Goal: Check status: Check status

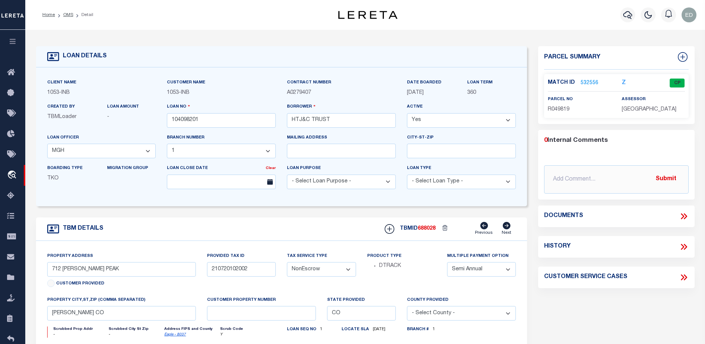
select select "254"
select select "91"
select select "NonEscrow"
select select "2"
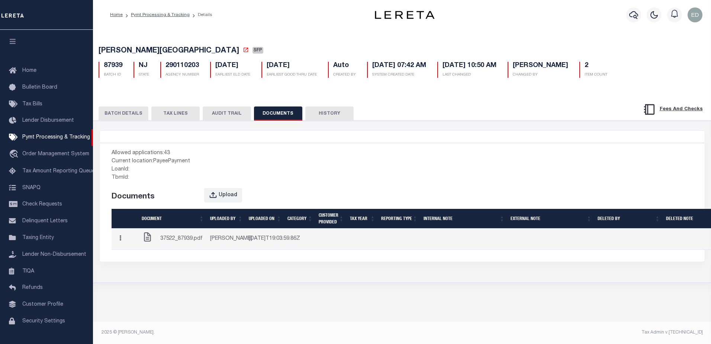
scroll to position [19, 0]
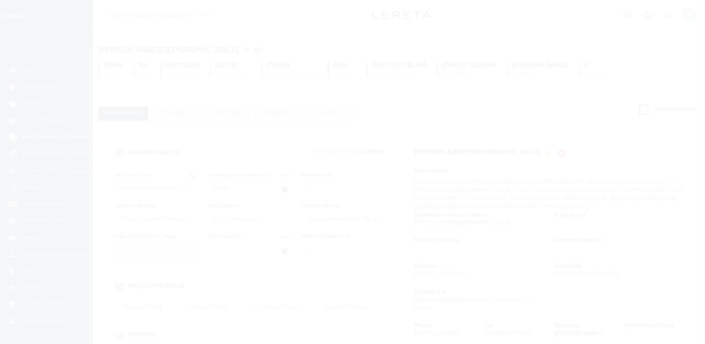
select select "SFP"
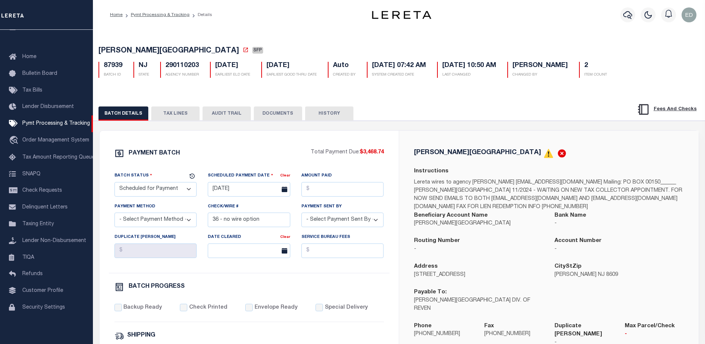
click at [275, 110] on button "DOCUMENTS" at bounding box center [278, 113] width 48 height 14
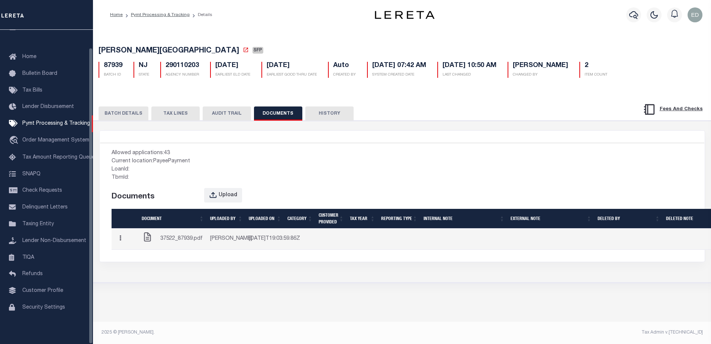
drag, startPoint x: 190, startPoint y: 242, endPoint x: 308, endPoint y: 101, distance: 184.7
click at [190, 242] on span "37522_87939.pdf" at bounding box center [181, 239] width 42 height 8
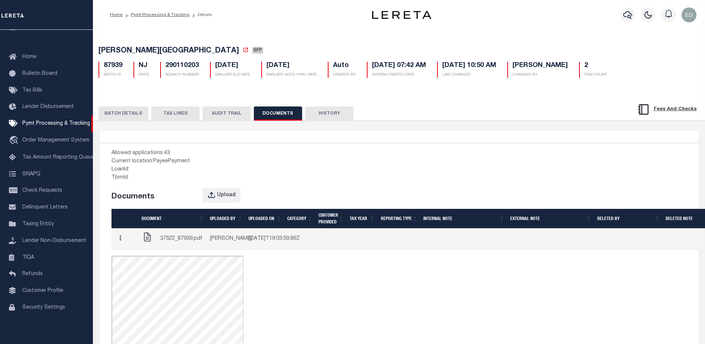
scroll to position [74, 0]
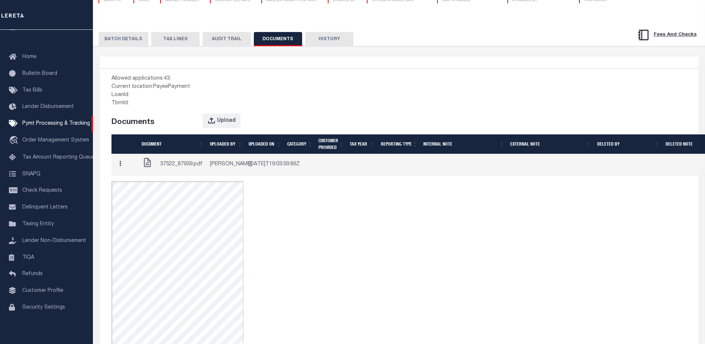
click at [260, 228] on div "Allowed applications: 43 Current location: PayeePayment LoanId: TbmId: Document…" at bounding box center [249, 241] width 299 height 344
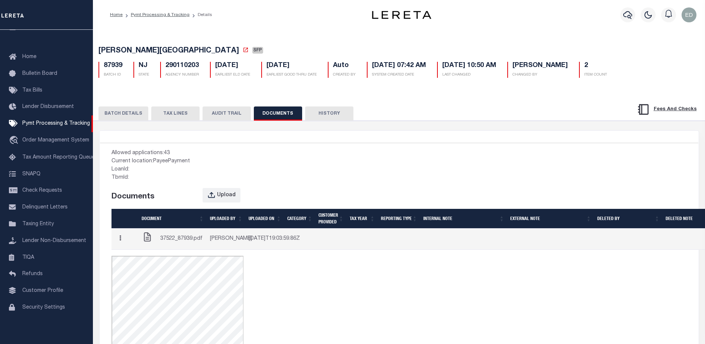
scroll to position [149, 0]
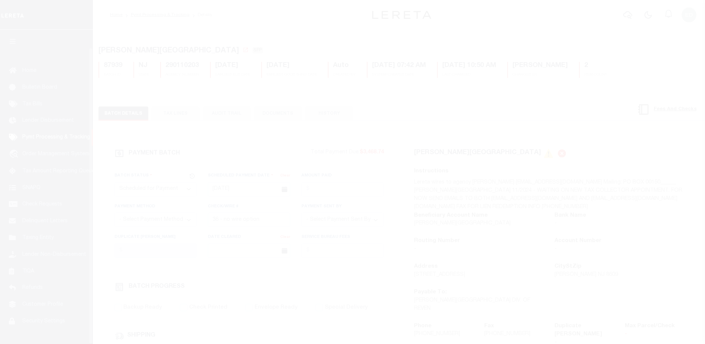
select select "SFP"
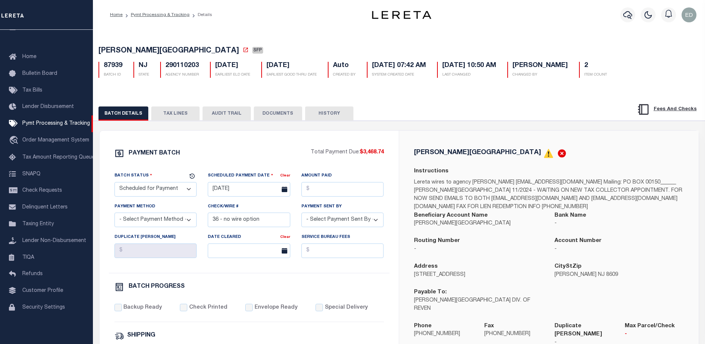
click at [275, 109] on button "DOCUMENTS" at bounding box center [278, 113] width 48 height 14
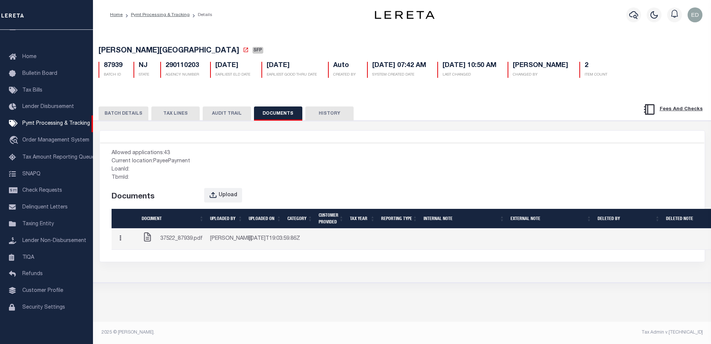
click at [122, 242] on button "button" at bounding box center [121, 238] width 12 height 14
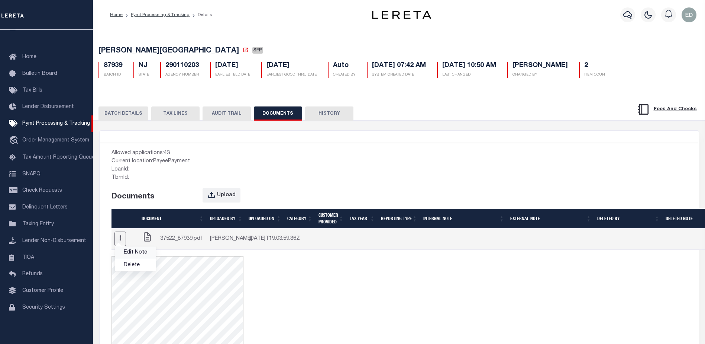
click at [133, 258] on link "Edit Note" at bounding box center [135, 252] width 41 height 12
click at [123, 244] on button "button" at bounding box center [121, 238] width 12 height 14
click at [132, 256] on link "Edit Note" at bounding box center [135, 252] width 41 height 12
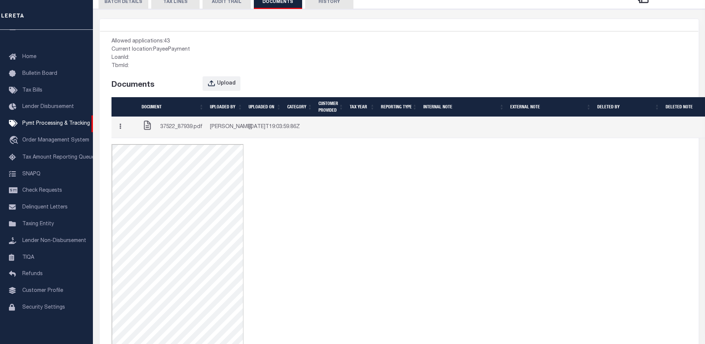
click at [287, 186] on div "Allowed applications: 43 Current location: PayeePayment LoanId: TbmId: Document…" at bounding box center [249, 204] width 299 height 344
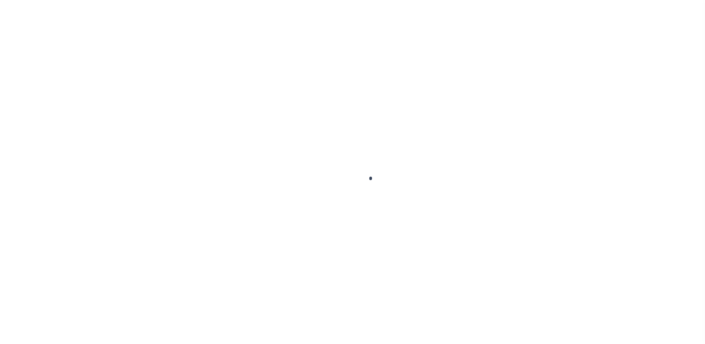
select select "SFP"
type input "[DATE]"
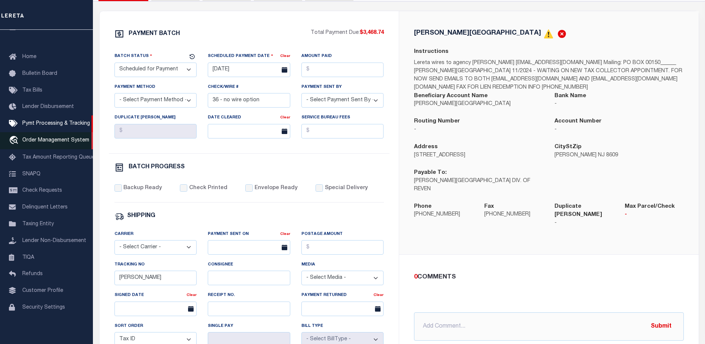
click at [56, 138] on span "Order Management System" at bounding box center [55, 140] width 67 height 5
click at [211, 160] on div "PAYMENT BATCH $3,468.74" at bounding box center [249, 228] width 281 height 399
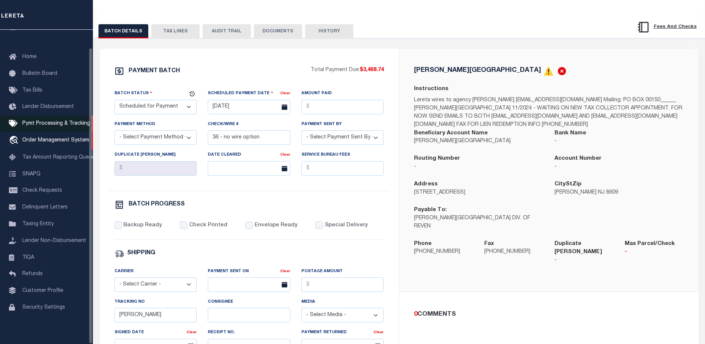
click at [24, 121] on span "Pymt Processing & Tracking" at bounding box center [56, 123] width 68 height 5
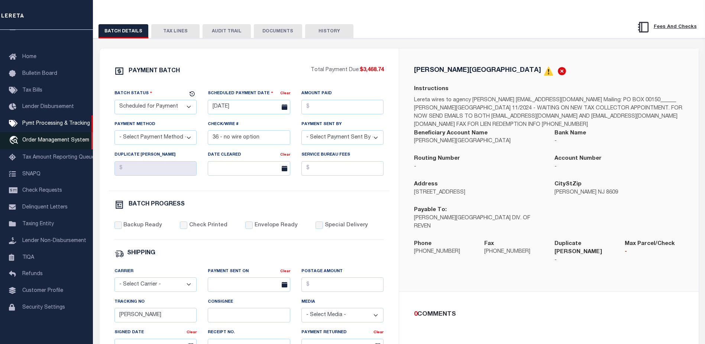
click at [31, 139] on span "Order Management System" at bounding box center [55, 140] width 67 height 5
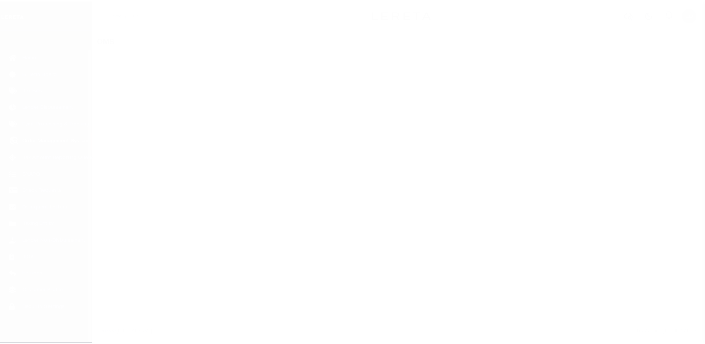
scroll to position [19, 0]
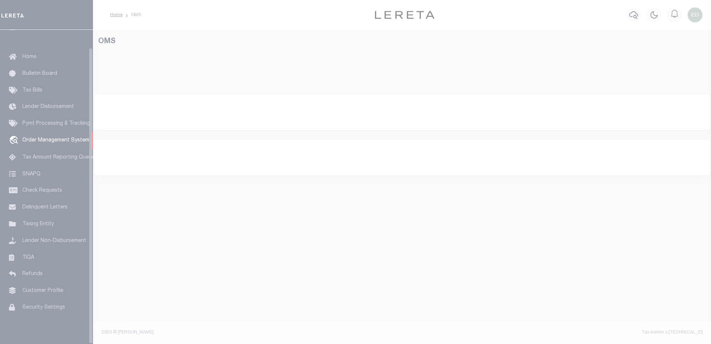
select select "200"
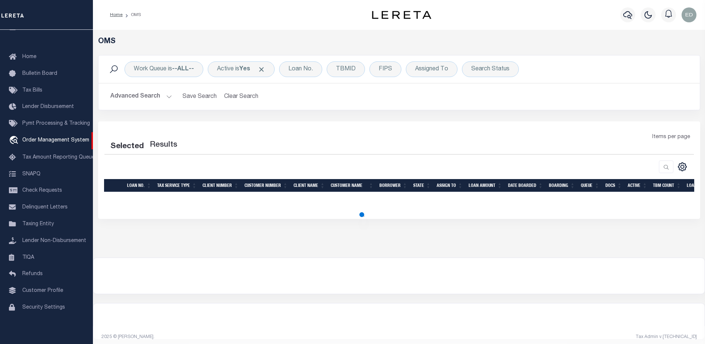
select select "200"
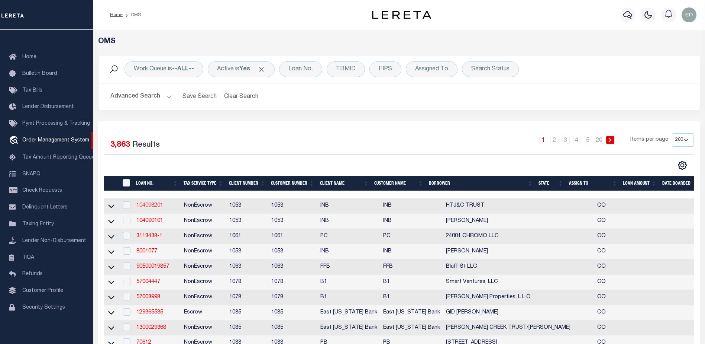
click at [154, 207] on link "104098201" at bounding box center [149, 205] width 27 height 5
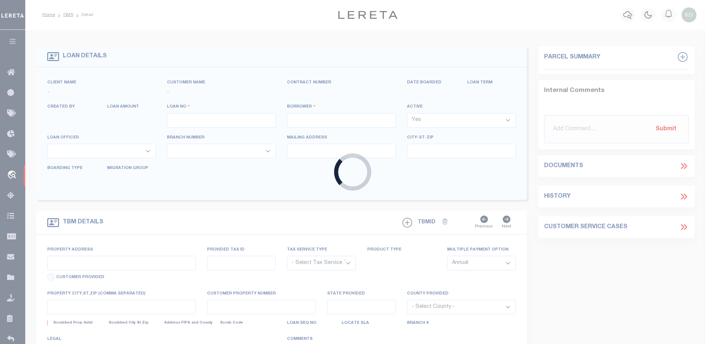
type input "104098201"
type input "HTJ&C TRUST"
select select
select select "NonEscrow"
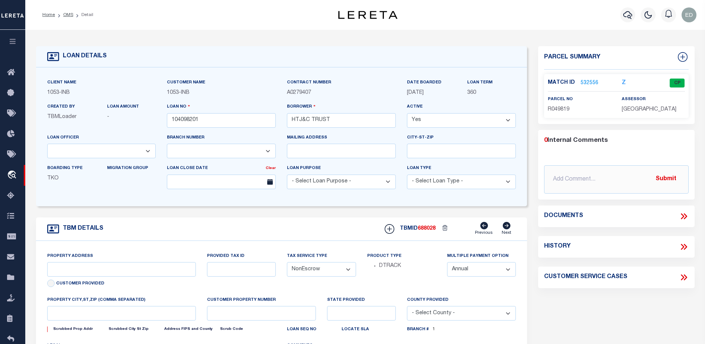
select select "254"
select select "91"
type input "712 WEBB PEAK"
type input "210720102002"
type input "EDWARDS CO"
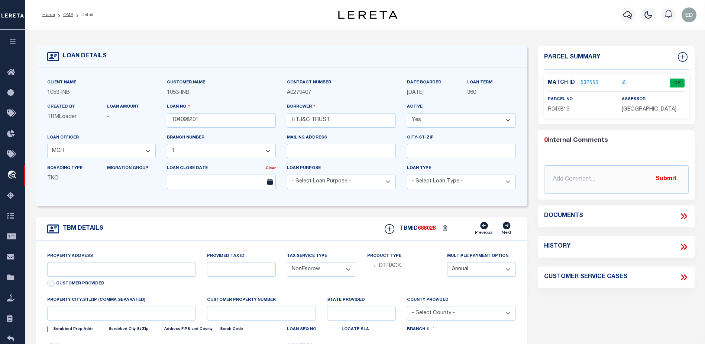
type input "CO"
select select
type textarea "R.049819"
type textarea "CTY collects all tax (970) 328.8860 due 02/28/14 SECOND HALF DUE JUNE 15"
select select "2"
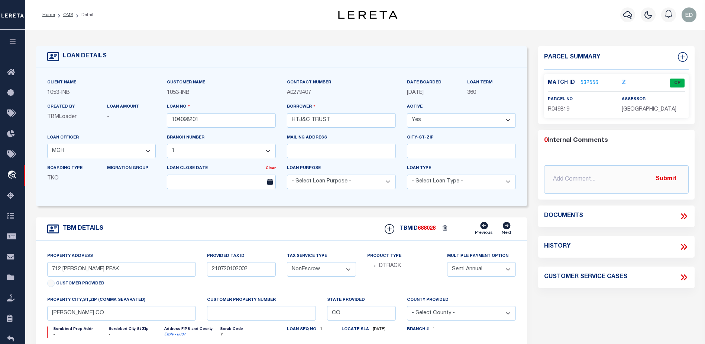
click at [585, 80] on link "532556" at bounding box center [590, 83] width 18 height 8
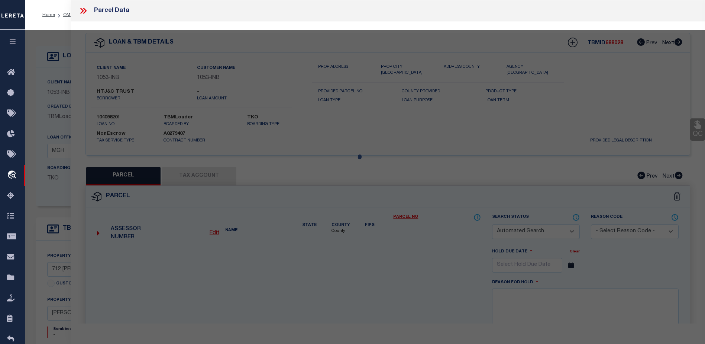
checkbox input "false"
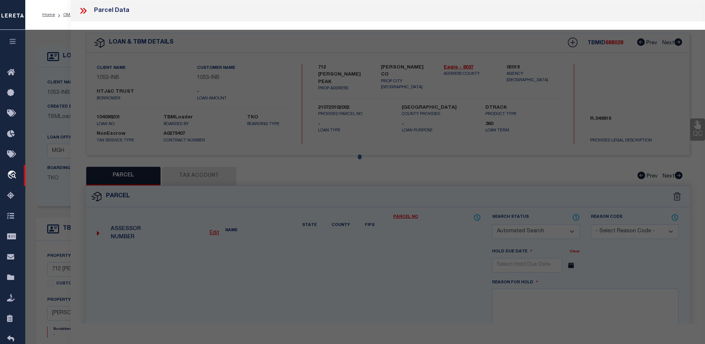
select select "CP"
type input "ALTON JAY BURNS, TRUSTEE"
type input "2107-201-02-002"
type input "712 WEBB PEAK"
type input "EDWARDS CO 81632"
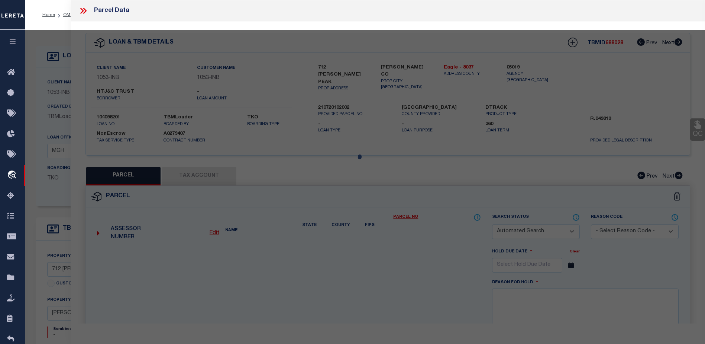
type textarea "Subdivision: CORDILLERA SUB FIL 35 Block: 1 Lot: 6 701251 MAP 06-29-99 776840 D…"
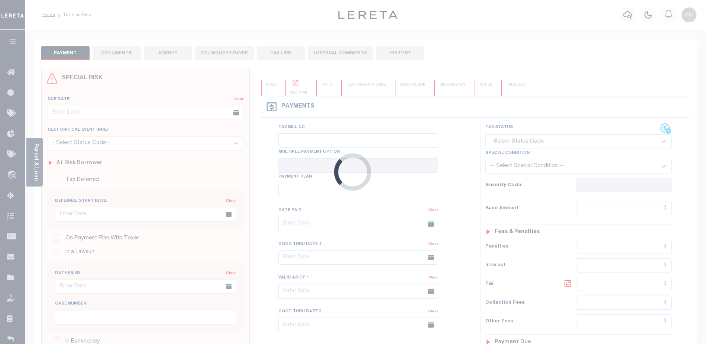
type input "Semi Annual"
type input "[DATE]"
select select "DUE"
type input "$18,966.22"
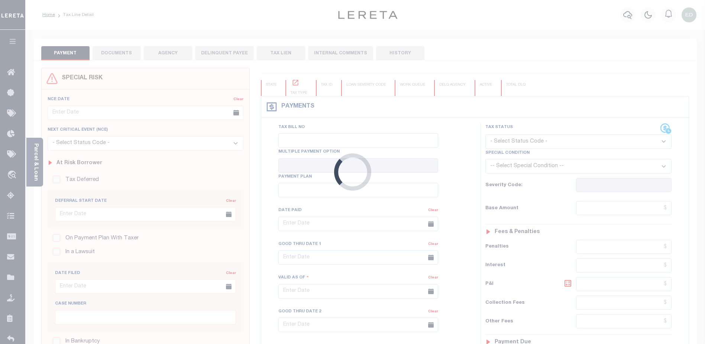
type input "$189.66"
type input "$19,155.88"
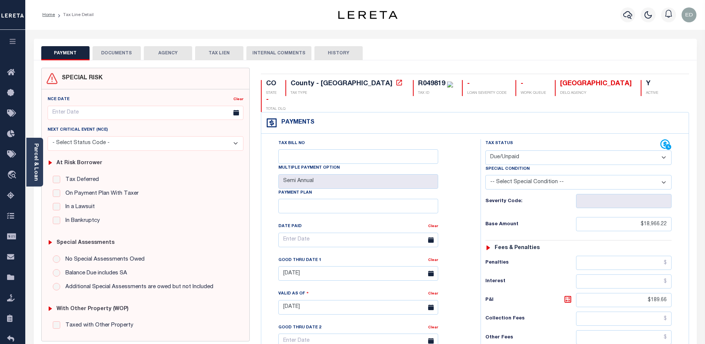
click at [122, 55] on button "DOCUMENTS" at bounding box center [117, 53] width 48 height 14
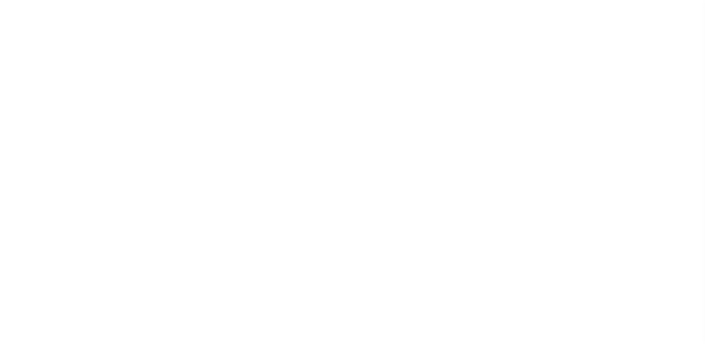
select select "DUE"
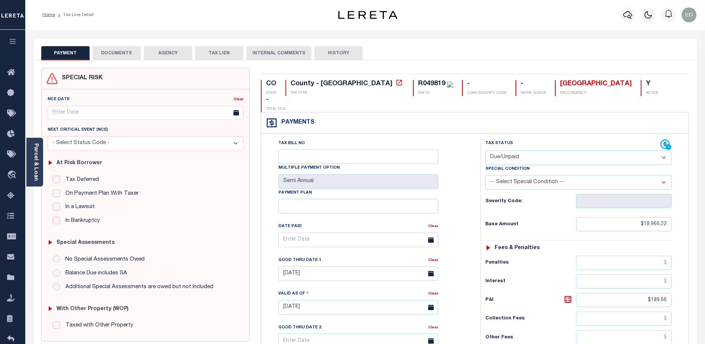
click at [124, 53] on button "DOCUMENTS" at bounding box center [117, 53] width 48 height 14
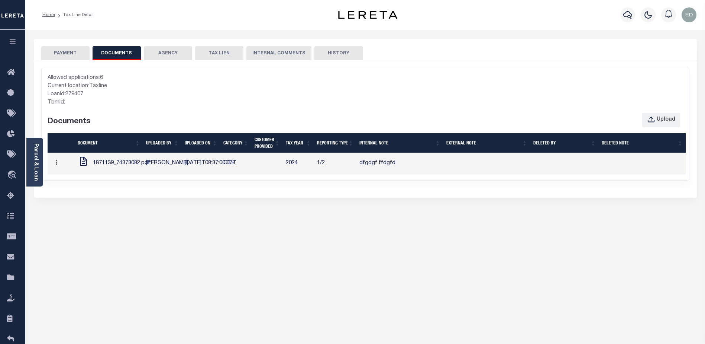
click at [108, 167] on span "1871139_74373082.pdf" at bounding box center [121, 163] width 57 height 8
click at [62, 170] on button "button" at bounding box center [57, 163] width 12 height 14
click at [71, 181] on link "Edit Note" at bounding box center [71, 177] width 41 height 12
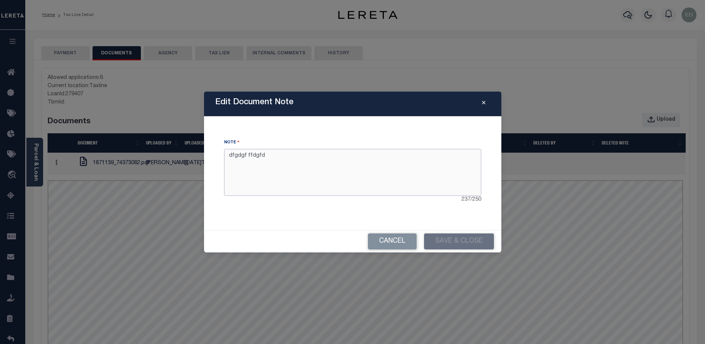
click at [281, 176] on textarea "dfgdgf ffdgfd" at bounding box center [352, 172] width 257 height 47
click at [396, 240] on button "Cancel" at bounding box center [392, 241] width 49 height 16
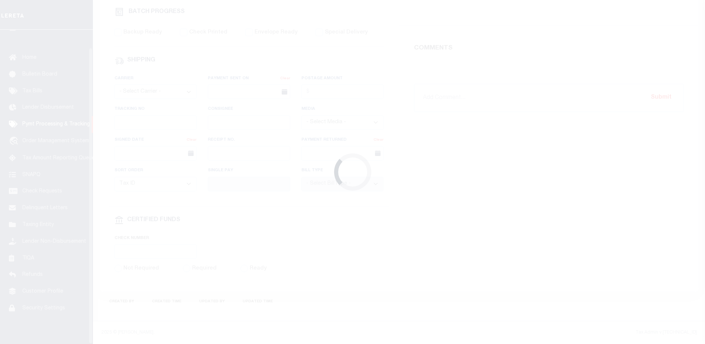
scroll to position [19, 0]
select select "SFP"
type input "[DATE]"
type input "36 - no wire option"
type input "[PERSON_NAME]"
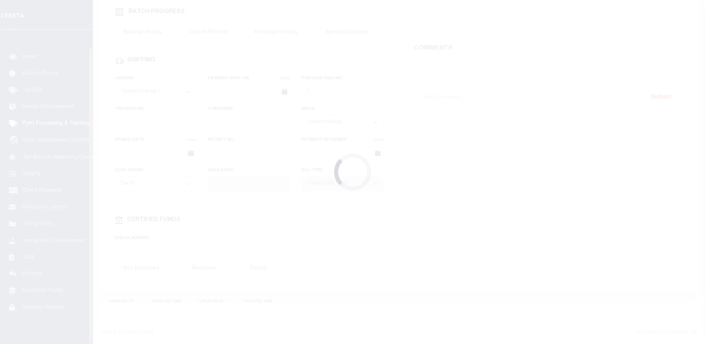
radio input "true"
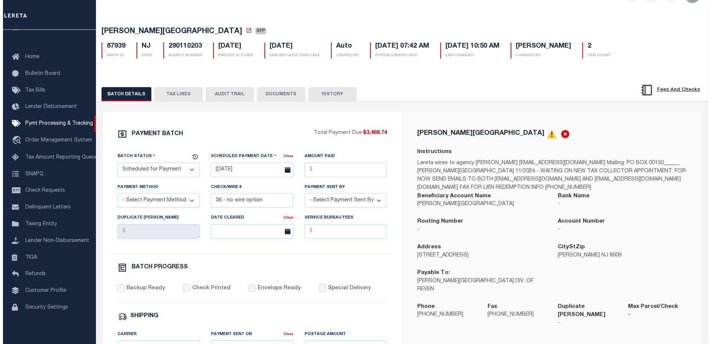
scroll to position [0, 0]
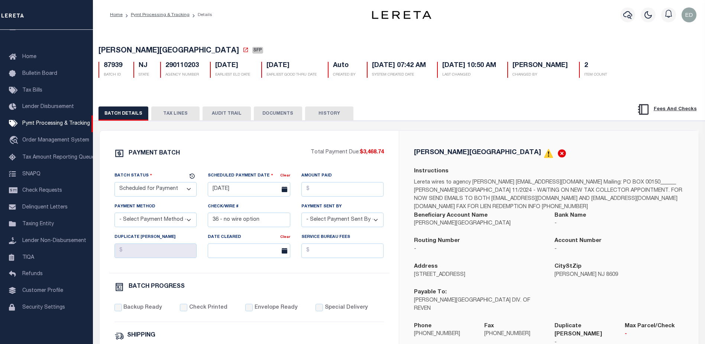
click at [266, 115] on button "DOCUMENTS" at bounding box center [278, 113] width 48 height 14
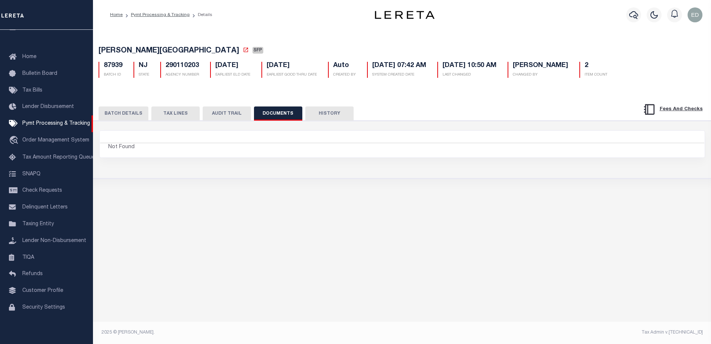
click at [152, 151] on div "Not Found" at bounding box center [178, 147] width 145 height 8
click at [301, 151] on div "Not Found" at bounding box center [251, 147] width 302 height 8
click at [302, 151] on div "Not Found" at bounding box center [251, 147] width 302 height 8
drag, startPoint x: 302, startPoint y: 156, endPoint x: 271, endPoint y: 157, distance: 30.5
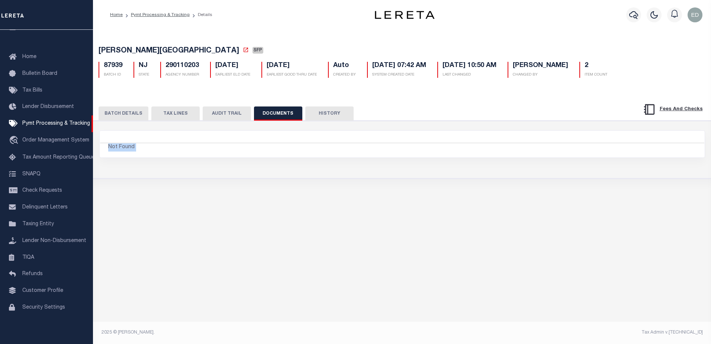
click at [271, 151] on div "Not Found" at bounding box center [251, 147] width 302 height 8
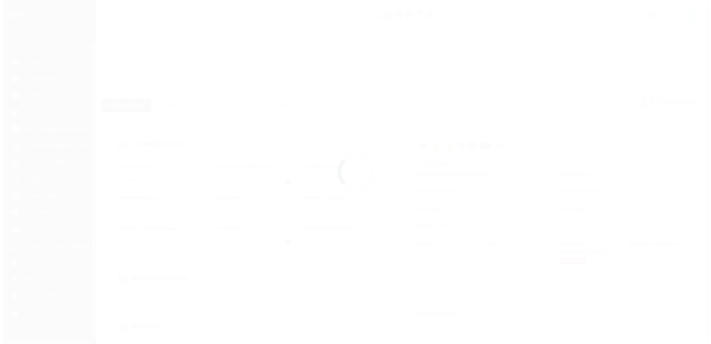
scroll to position [19, 0]
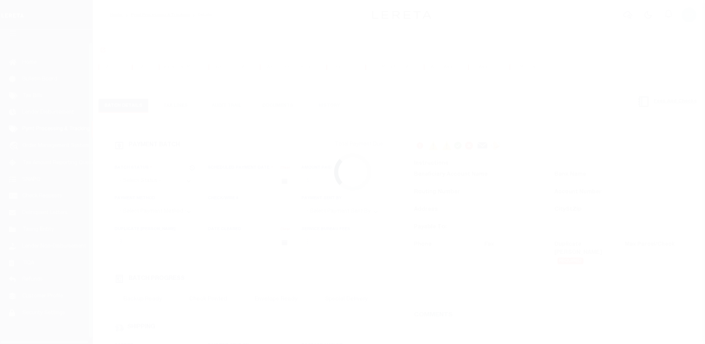
select select "SFP"
type input "[DATE]"
type input "36 - no wire option"
type input "[PERSON_NAME]"
radio input "true"
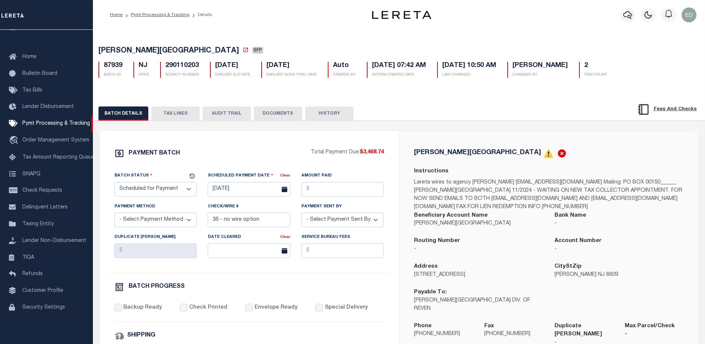
click at [286, 116] on button "DOCUMENTS" at bounding box center [278, 113] width 48 height 14
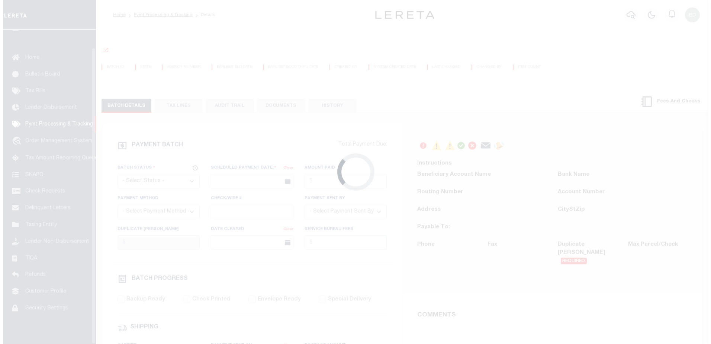
scroll to position [19, 0]
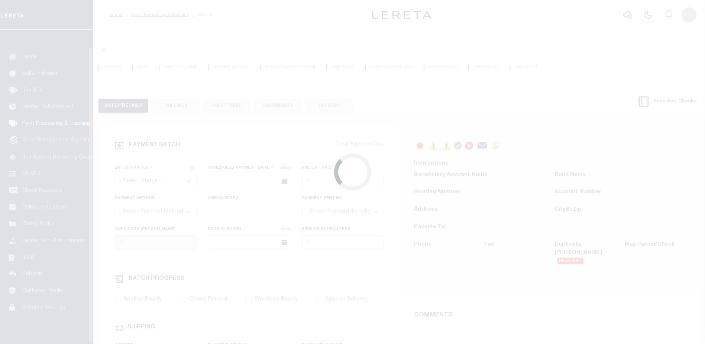
select select "SFP"
type input "[DATE]"
type input "36 - no wire option"
type input "[PERSON_NAME]"
radio input "true"
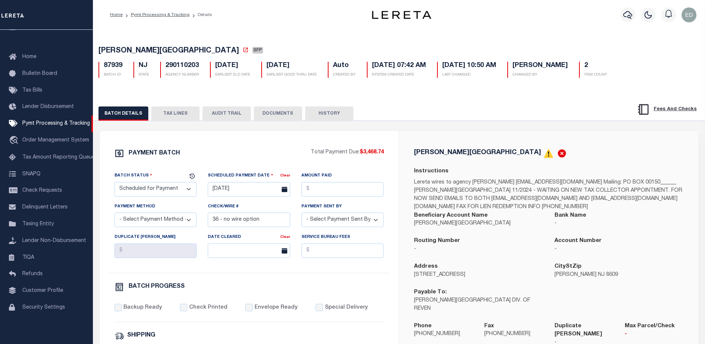
click at [270, 115] on button "DOCUMENTS" at bounding box center [278, 113] width 48 height 14
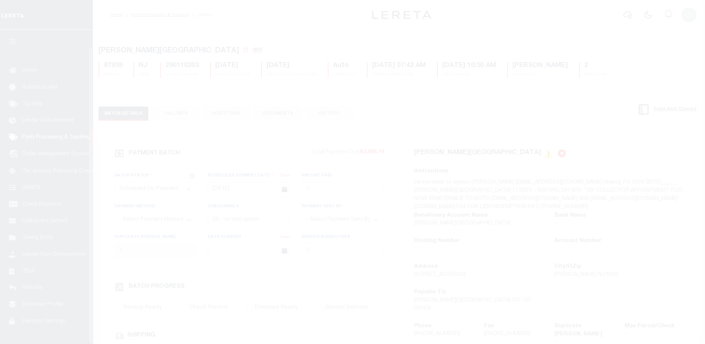
select select "SFP"
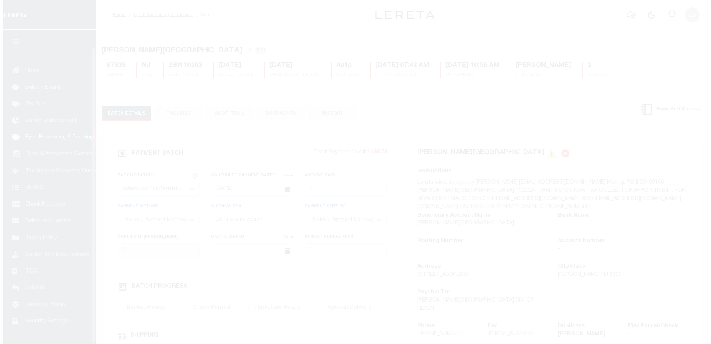
scroll to position [19, 0]
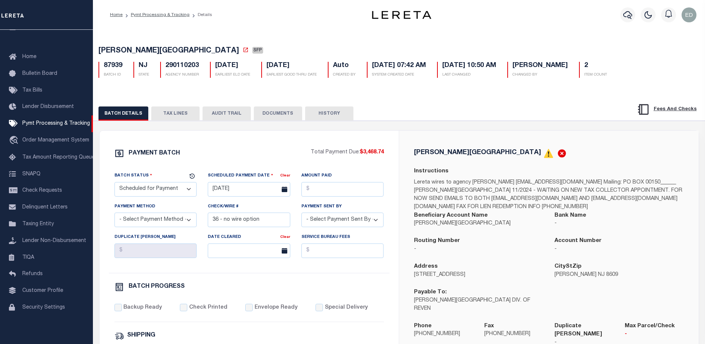
click at [265, 115] on button "DOCUMENTS" at bounding box center [278, 113] width 48 height 14
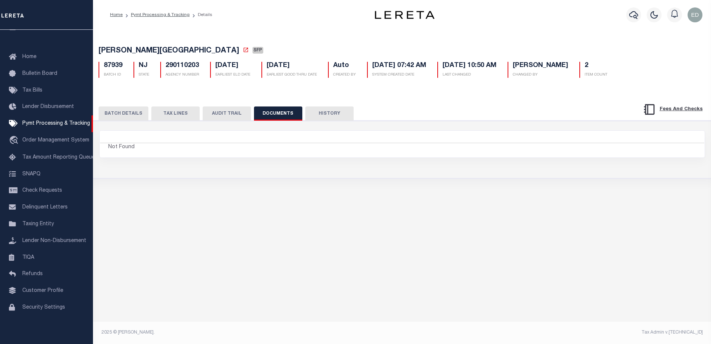
click at [267, 114] on button "DOCUMENTS" at bounding box center [278, 113] width 48 height 14
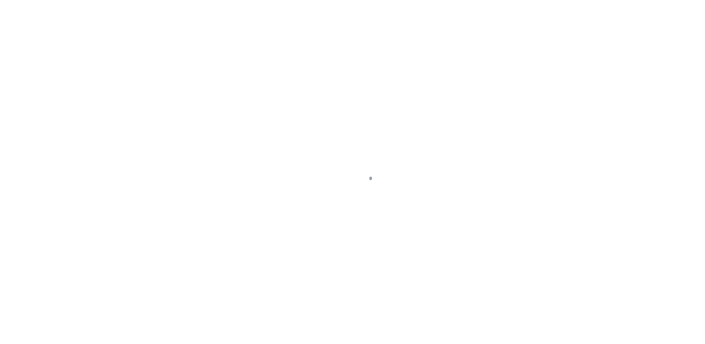
select select "SFP"
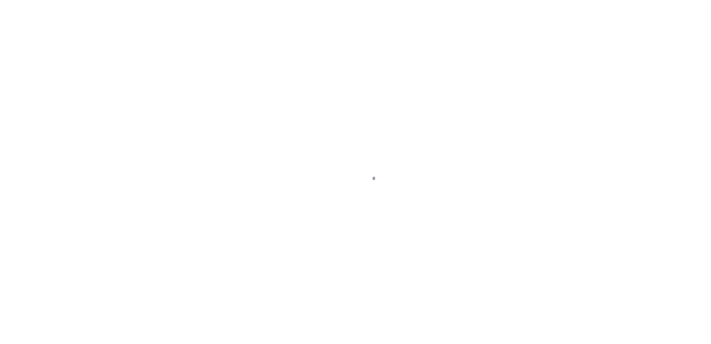
scroll to position [19, 0]
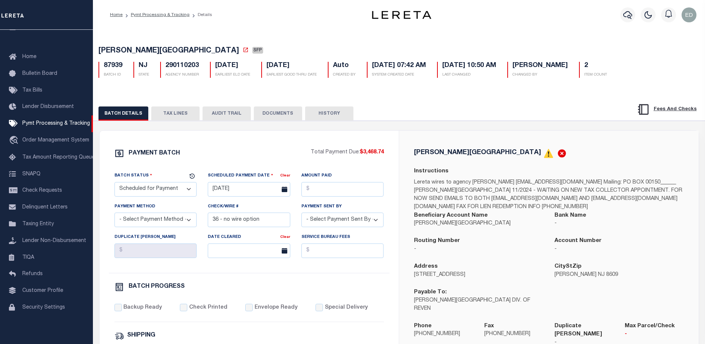
click at [273, 114] on button "DOCUMENTS" at bounding box center [278, 113] width 48 height 14
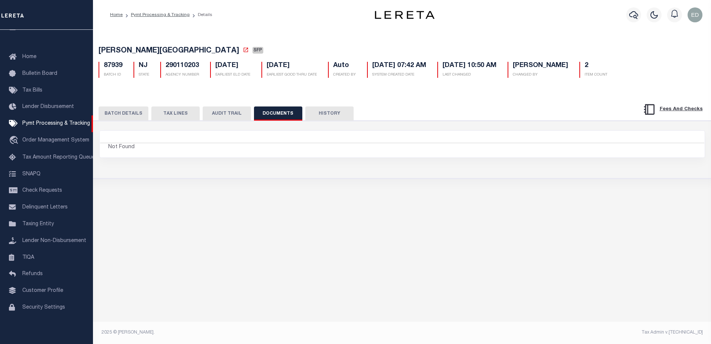
click at [474, 151] on div "Not Found" at bounding box center [402, 146] width 604 height 9
click at [304, 151] on div "Not Found" at bounding box center [251, 147] width 291 height 8
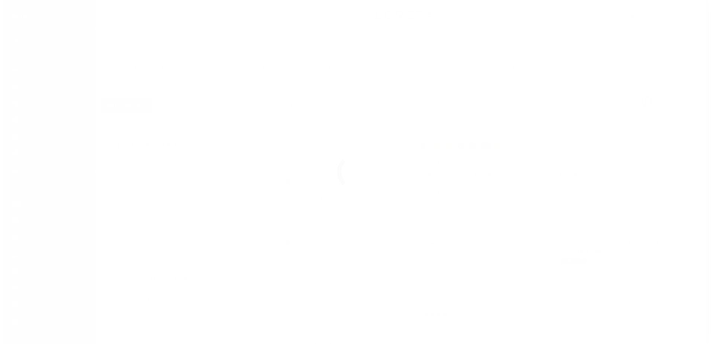
scroll to position [19, 0]
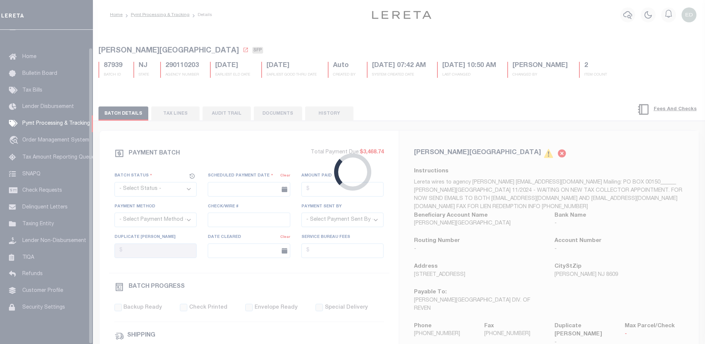
select select "SFP"
type input "[DATE]"
type input "36 - no wire option"
type input "[PERSON_NAME]"
radio input "true"
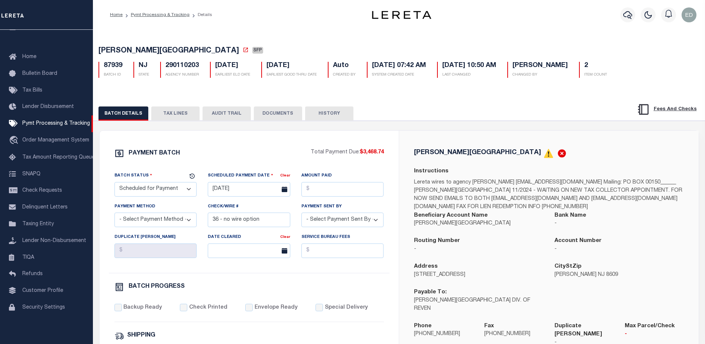
click at [274, 113] on button "DOCUMENTS" at bounding box center [278, 113] width 48 height 14
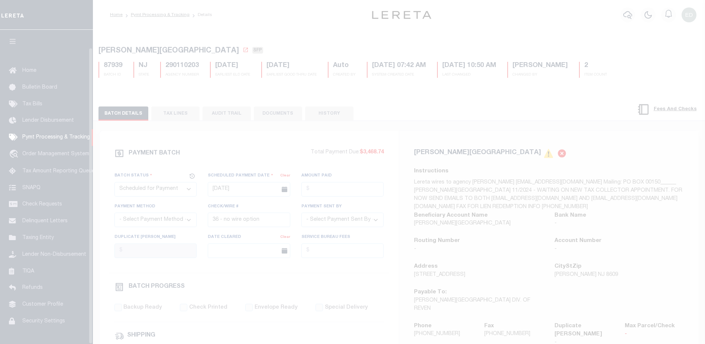
select select "SFP"
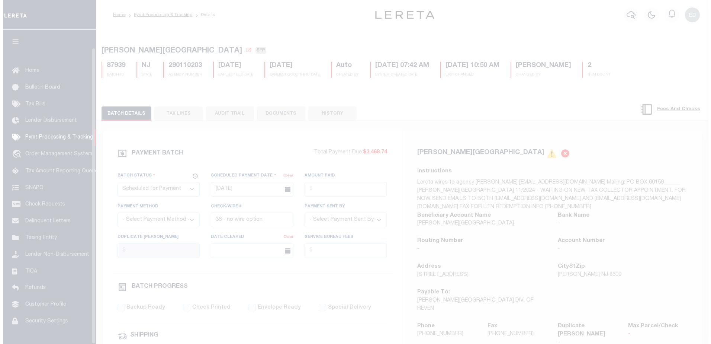
scroll to position [19, 0]
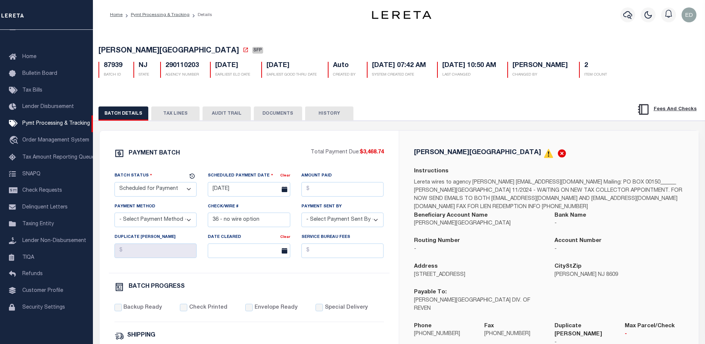
click at [280, 116] on button "DOCUMENTS" at bounding box center [278, 113] width 48 height 14
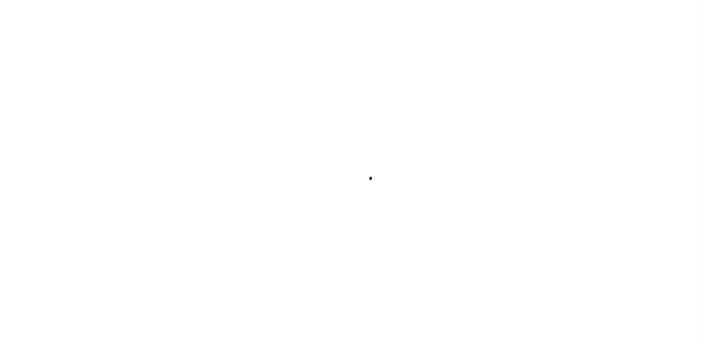
type input "[DATE]"
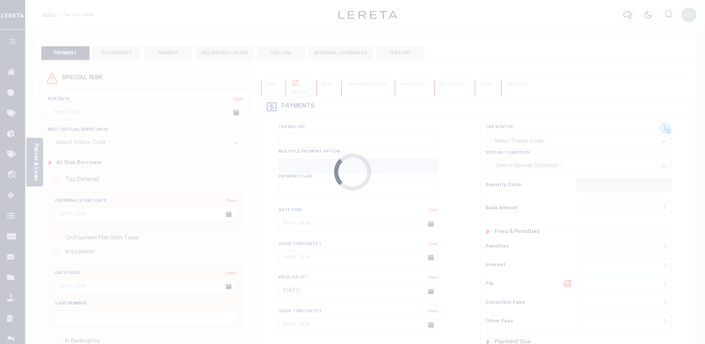
type input "Semi Annual"
type input "[DATE]"
select select "DUE"
type input "$18,966.22"
type input "$189.66"
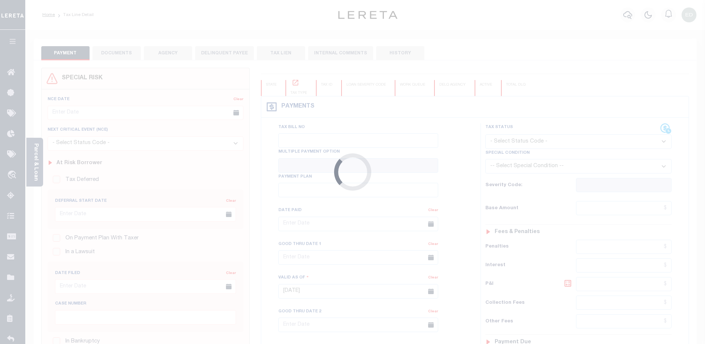
type input "$19,155.88"
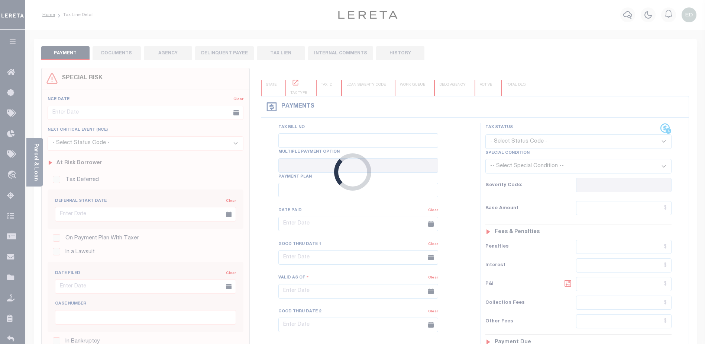
type input "Semi Annual"
type input "[DATE]"
select select "DUE"
type input "$18,966.22"
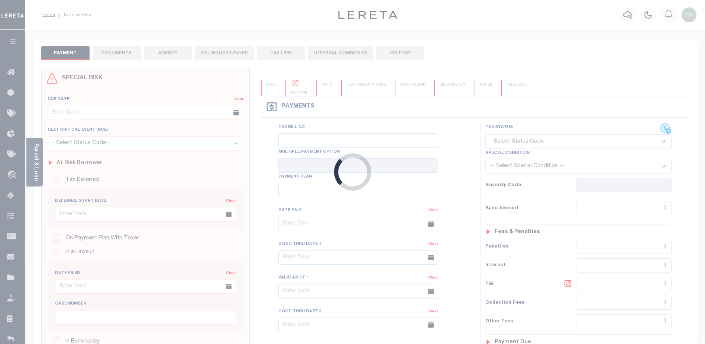
type input "$189.66"
type input "$19,155.88"
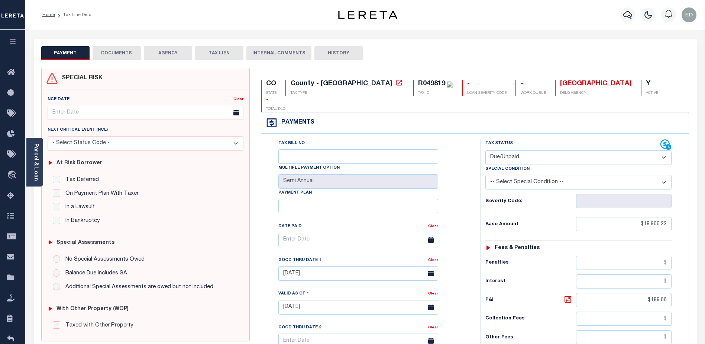
click at [123, 51] on button "DOCUMENTS" at bounding box center [117, 53] width 48 height 14
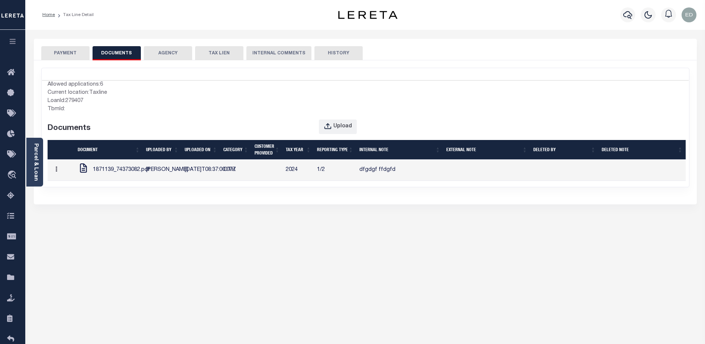
click at [114, 170] on span "1871139_74373082.pdf" at bounding box center [121, 170] width 57 height 8
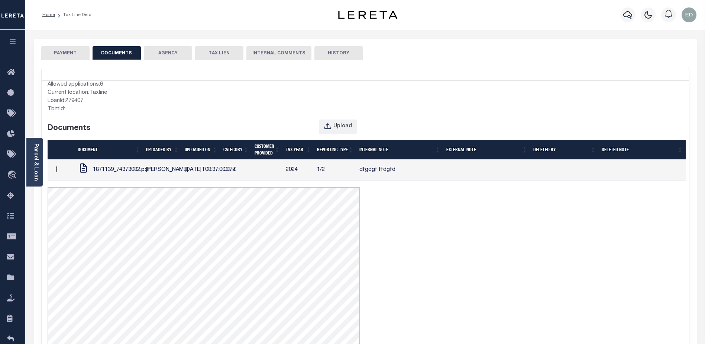
click at [406, 266] on div "Allowed applications: 6 Current location: Taxline LoanId: 279407 TbmId: Documen…" at bounding box center [365, 246] width 647 height 333
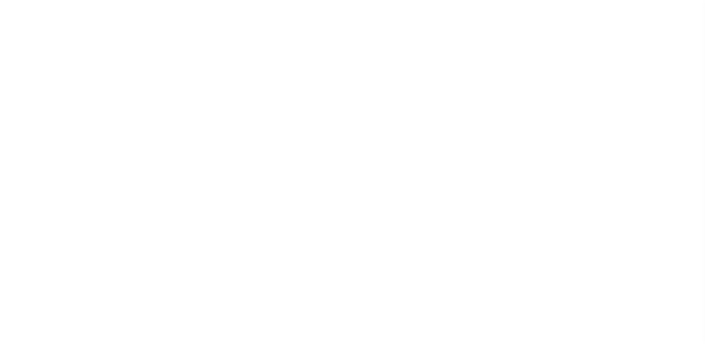
select select "SFP"
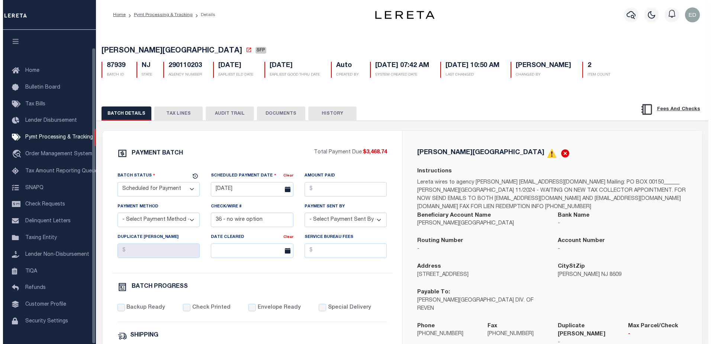
scroll to position [19, 0]
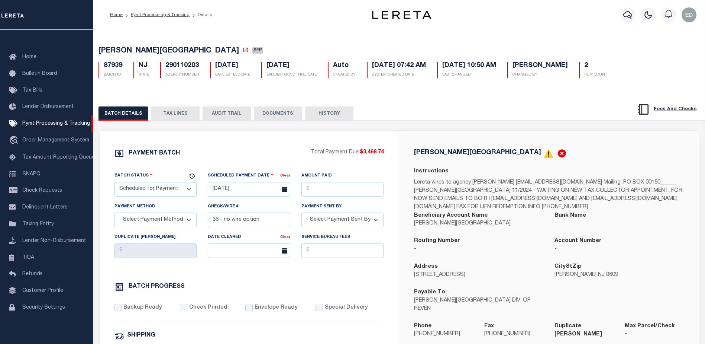
click at [271, 118] on button "DOCUMENTS" at bounding box center [278, 113] width 48 height 14
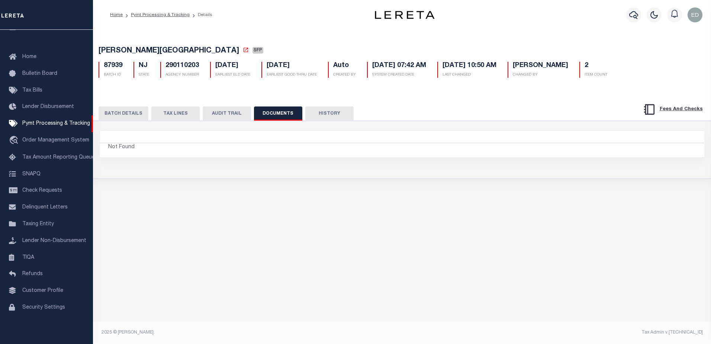
click at [228, 220] on div "[PERSON_NAME][GEOGRAPHIC_DATA] SFP 87939 [GEOGRAPHIC_DATA] 290110203 Auto 2" at bounding box center [402, 184] width 618 height 309
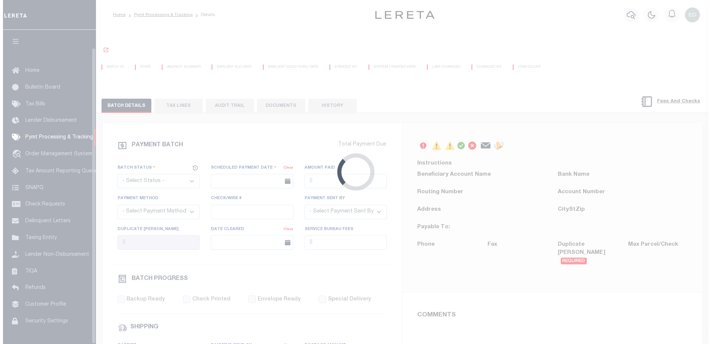
scroll to position [19, 0]
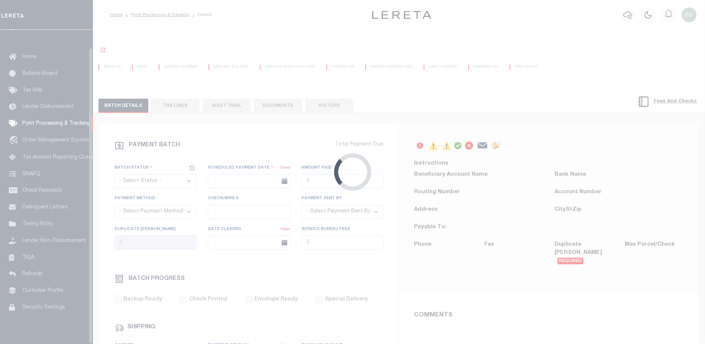
select select "SFP"
type input "[DATE]"
type input "36 - no wire option"
type input "[PERSON_NAME]"
radio input "true"
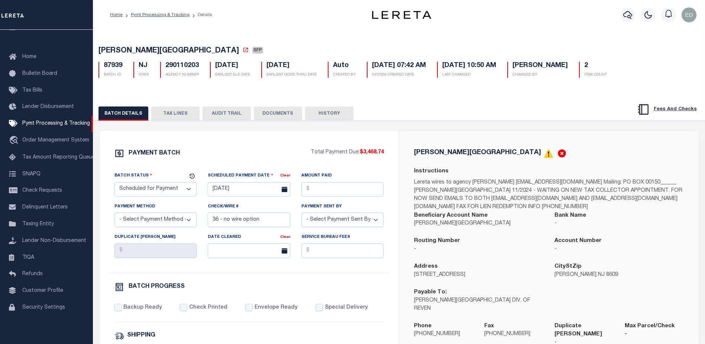
click at [272, 113] on button "DOCUMENTS" at bounding box center [278, 113] width 48 height 14
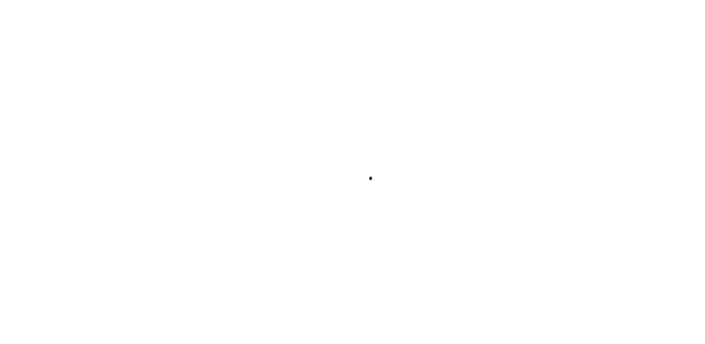
select select "SFP"
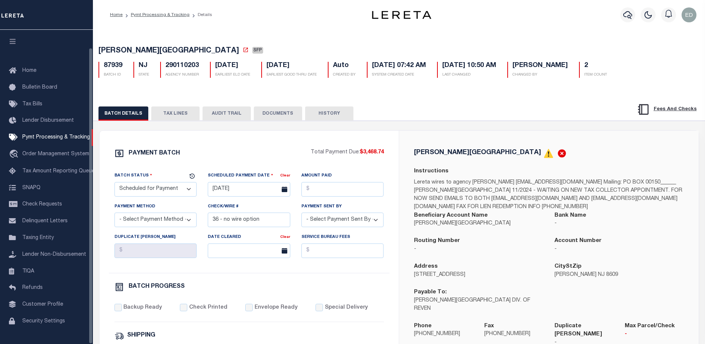
scroll to position [19, 0]
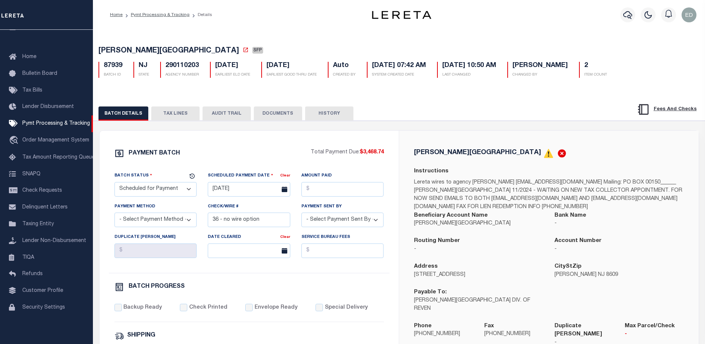
click at [272, 118] on button "DOCUMENTS" at bounding box center [278, 113] width 48 height 14
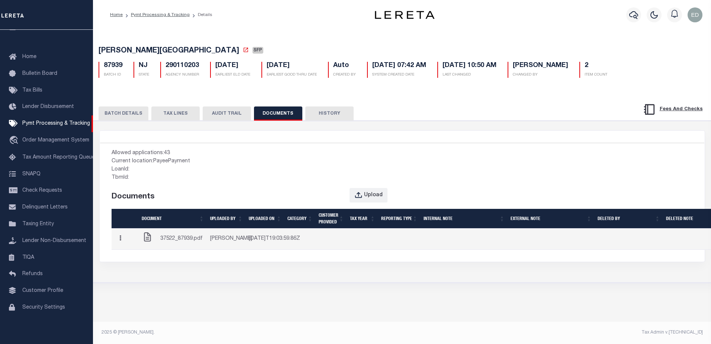
click at [204, 245] on td "37522_87939.pdf" at bounding box center [173, 238] width 68 height 21
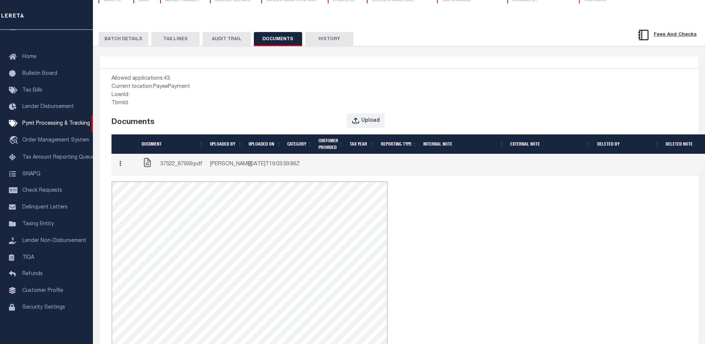
scroll to position [112, 0]
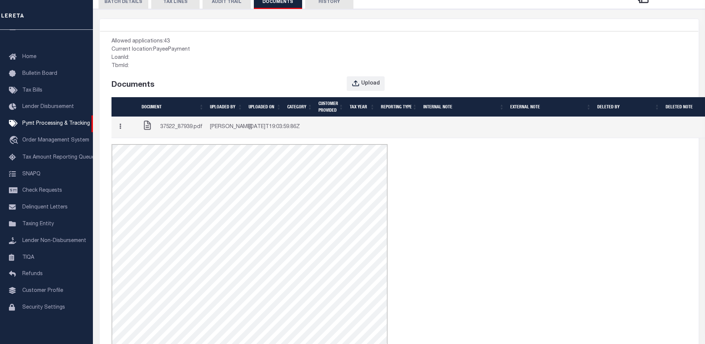
click at [122, 131] on button "button" at bounding box center [121, 127] width 12 height 14
click at [129, 147] on link "Edit Note" at bounding box center [135, 141] width 41 height 12
click at [121, 129] on icon "button" at bounding box center [120, 126] width 2 height 6
click at [131, 147] on link "Edit Note" at bounding box center [135, 141] width 41 height 12
click at [409, 198] on div "Allowed applications: 43 Current location: PayeePayment LoanId: TbmId: Document…" at bounding box center [399, 203] width 599 height 345
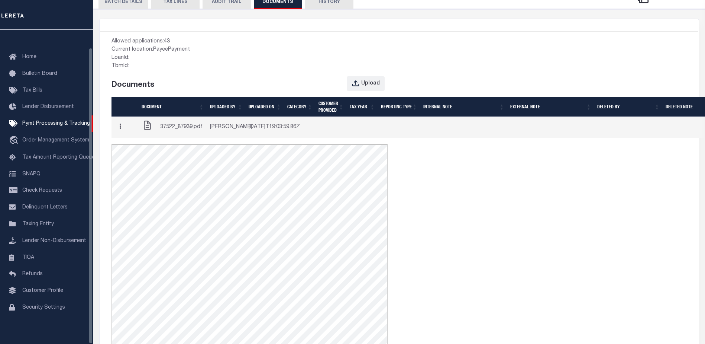
scroll to position [0, 0]
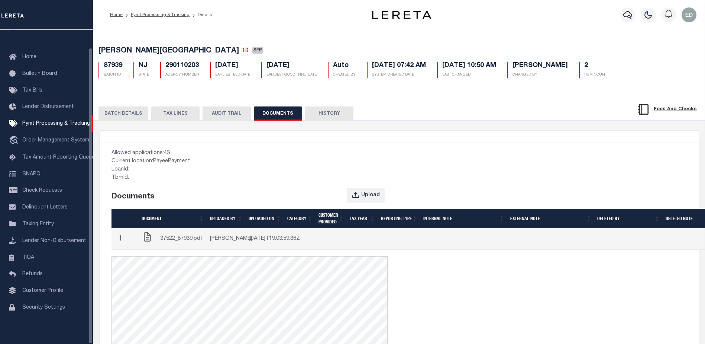
click at [121, 241] on icon "button" at bounding box center [120, 238] width 2 height 6
click at [132, 258] on link "Edit Note" at bounding box center [135, 252] width 41 height 12
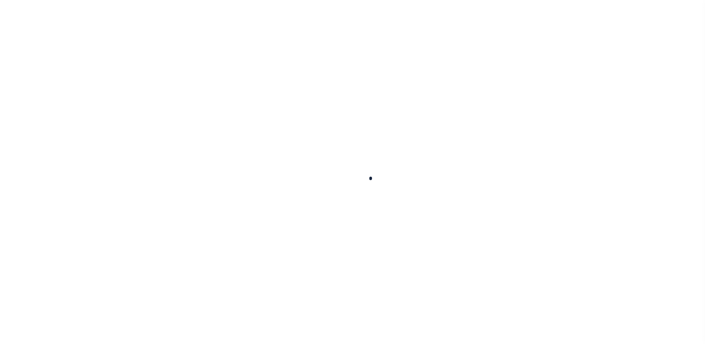
type input "[DATE]"
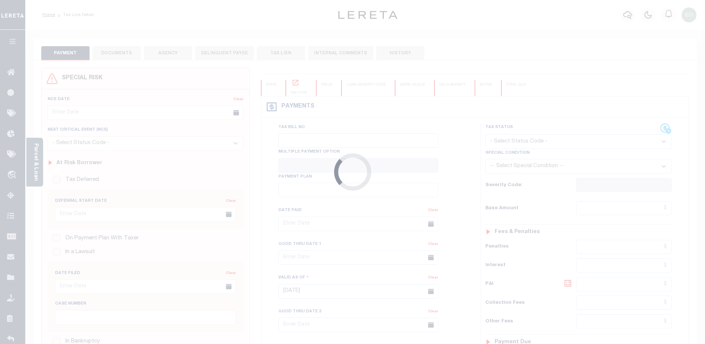
type input "Semi Annual"
type input "[DATE]"
select select "DUE"
type input "$18,966.22"
type input "$189.66"
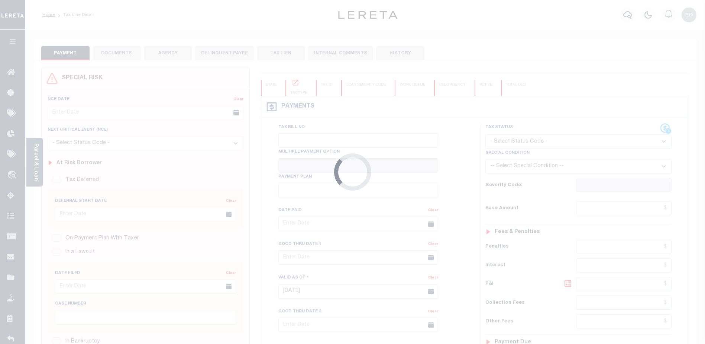
type input "$19,155.88"
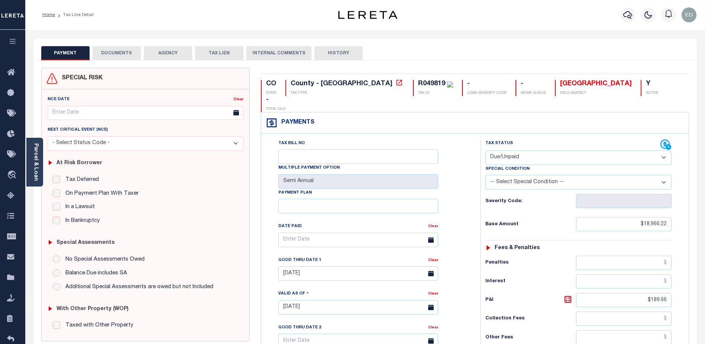
click at [121, 54] on button "DOCUMENTS" at bounding box center [117, 53] width 48 height 14
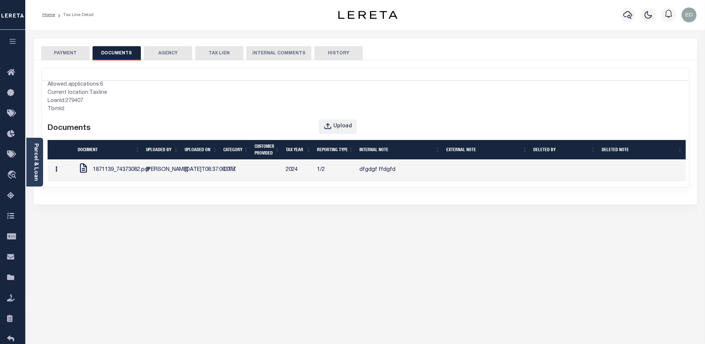
click at [62, 177] on button "button" at bounding box center [57, 170] width 12 height 14
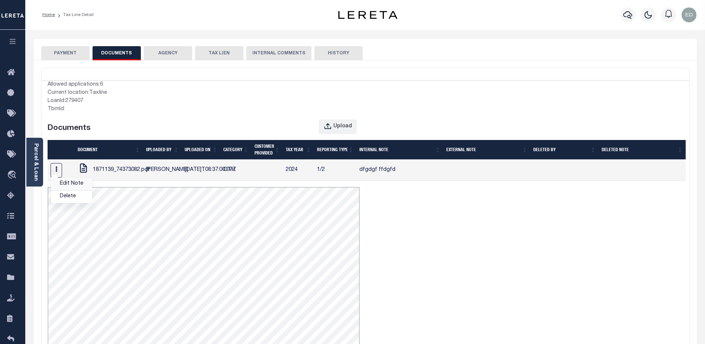
click at [83, 190] on link "Edit Note" at bounding box center [71, 184] width 41 height 12
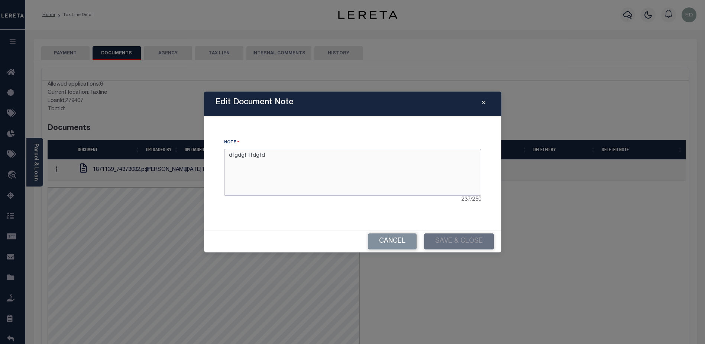
click at [332, 176] on textarea "dfgdgf ffdgfd" at bounding box center [352, 172] width 257 height 47
drag, startPoint x: 484, startPoint y: 100, endPoint x: 476, endPoint y: 99, distance: 8.4
click at [484, 101] on button "Reported By" at bounding box center [483, 103] width 13 height 9
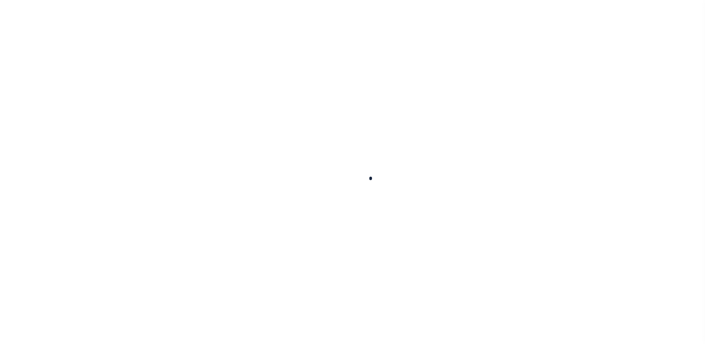
scroll to position [74, 0]
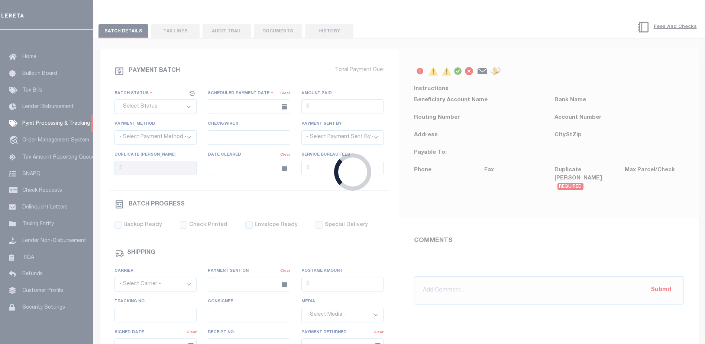
select select "SFP"
type input "[DATE]"
type input "36 - no wire option"
type input "[PERSON_NAME]"
radio input "true"
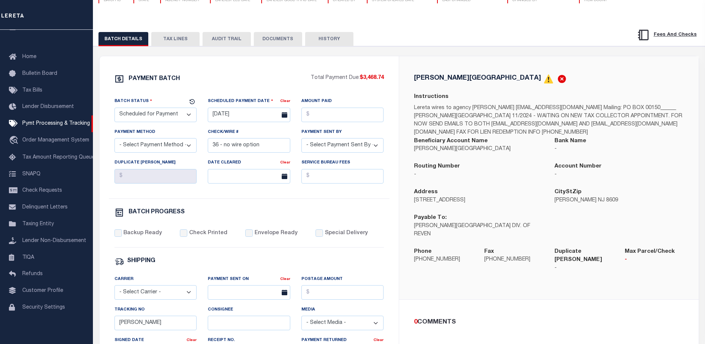
click at [279, 40] on button "DOCUMENTS" at bounding box center [278, 39] width 48 height 14
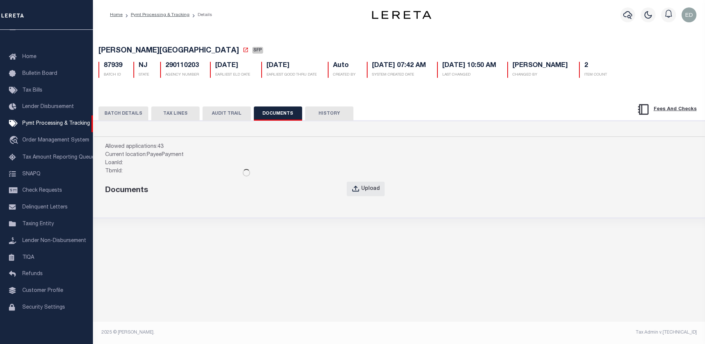
scroll to position [0, 0]
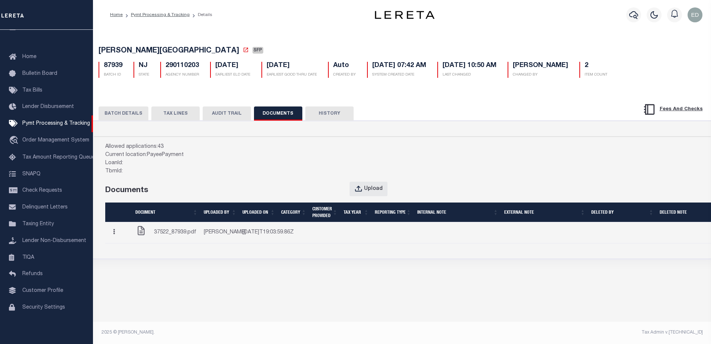
click at [179, 236] on span "37522_87939.pdf" at bounding box center [175, 232] width 42 height 8
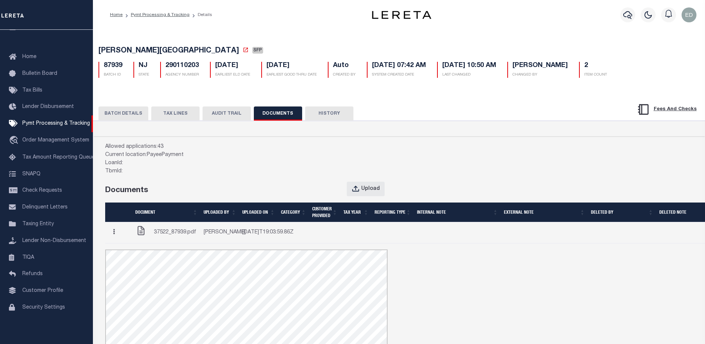
click at [114, 227] on icon "button" at bounding box center [113, 225] width 2 height 6
click at [130, 247] on link "Edit Note" at bounding box center [128, 239] width 42 height 14
click at [115, 213] on icon "button" at bounding box center [114, 210] width 3 height 6
click at [127, 242] on link "Edit Note" at bounding box center [127, 233] width 42 height 17
click at [120, 226] on button "button" at bounding box center [113, 218] width 13 height 16
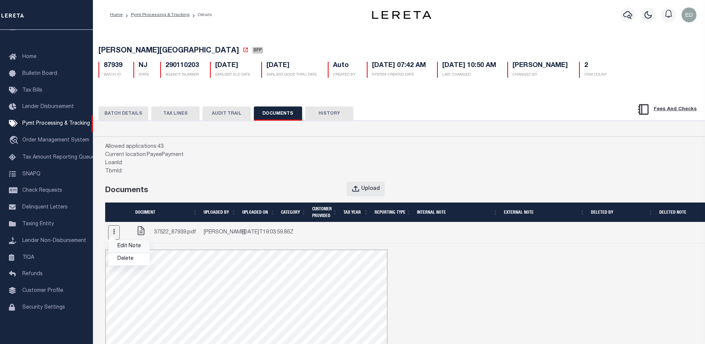
click at [131, 247] on link "Edit Note" at bounding box center [128, 240] width 42 height 14
drag, startPoint x: 108, startPoint y: 232, endPoint x: 111, endPoint y: 236, distance: 5.4
click at [113, 233] on button "button" at bounding box center [113, 225] width 12 height 15
click at [128, 252] on link "Edit Note" at bounding box center [129, 246] width 41 height 12
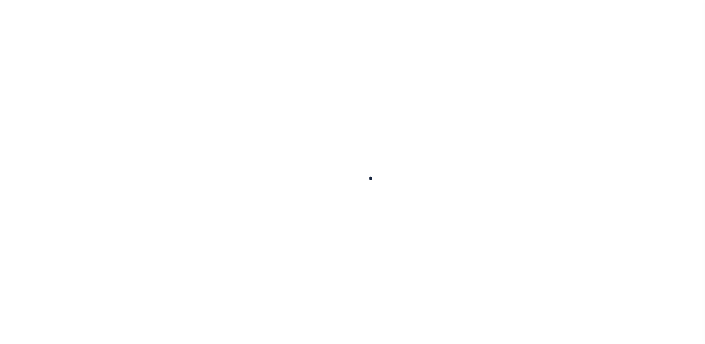
scroll to position [19, 0]
select select "SFP"
type input "[DATE]"
type input "36 - no wire option"
type input "[PERSON_NAME]"
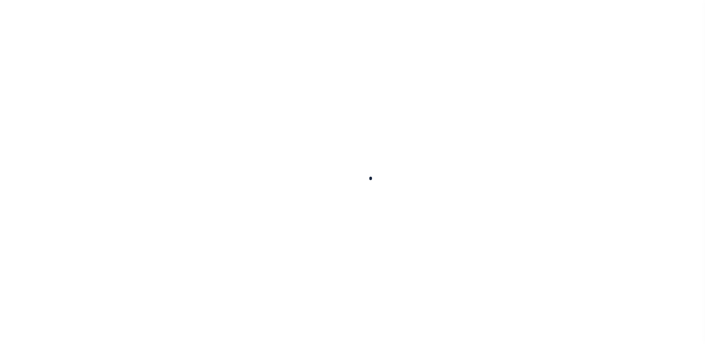
radio input "true"
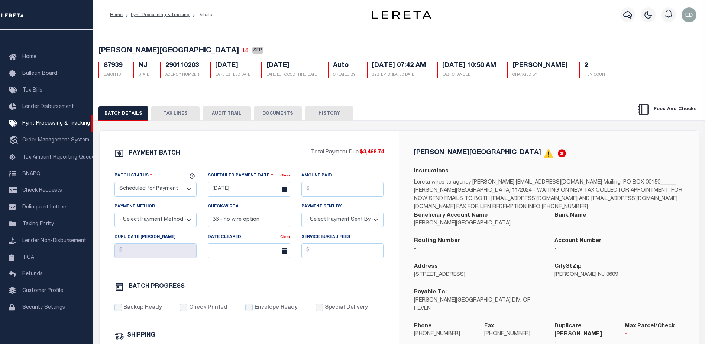
click at [281, 119] on button "DOCUMENTS" at bounding box center [278, 113] width 48 height 14
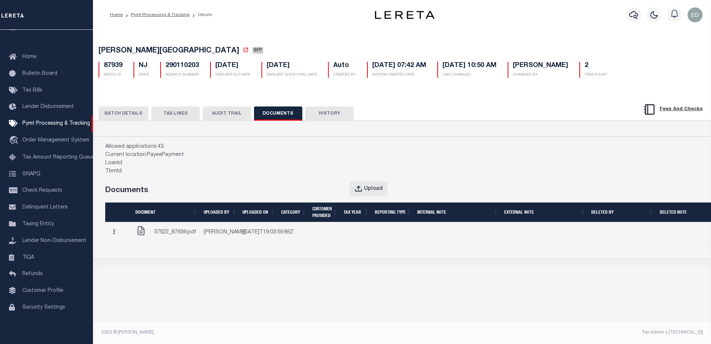
click at [119, 239] on button "button" at bounding box center [114, 232] width 12 height 14
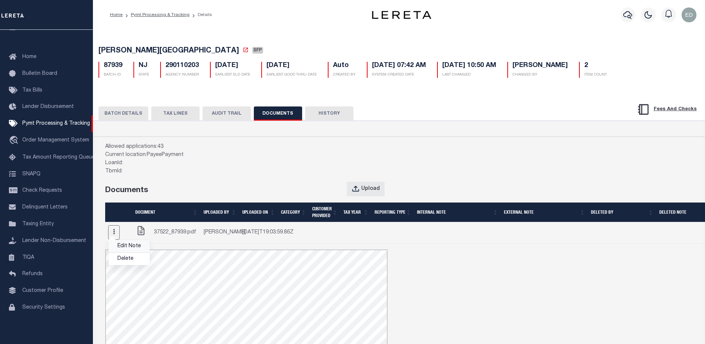
click at [126, 252] on link "Edit Note" at bounding box center [129, 246] width 41 height 12
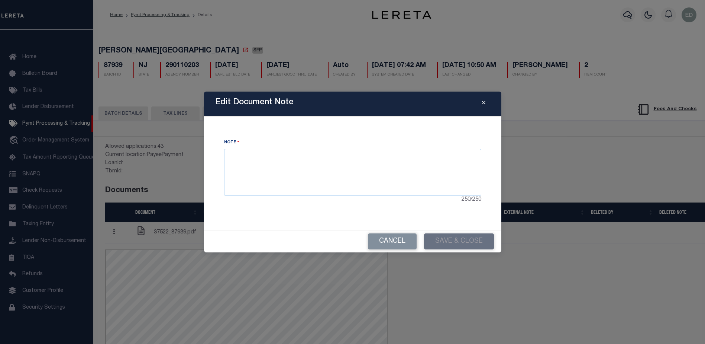
scroll to position [0, 0]
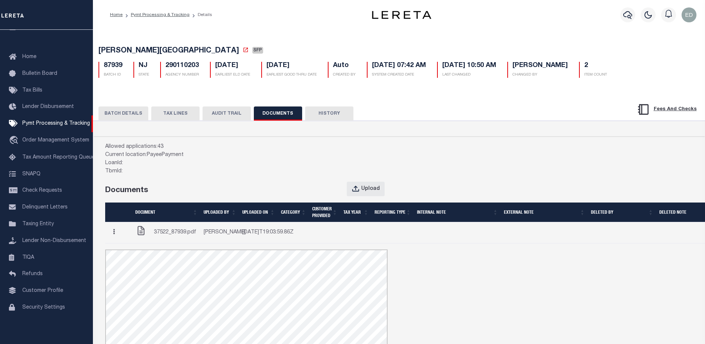
click at [181, 114] on button "TAX LINES" at bounding box center [175, 113] width 48 height 14
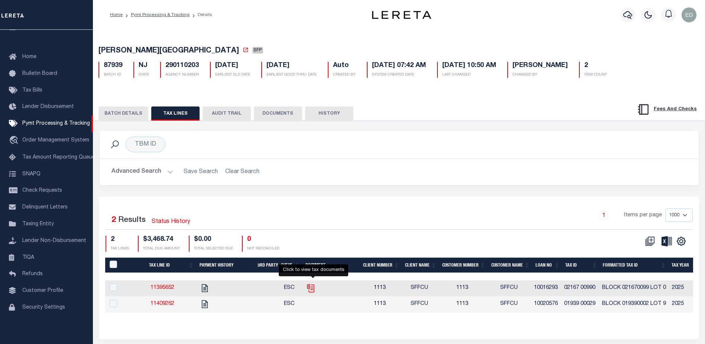
click at [313, 289] on icon "" at bounding box center [310, 286] width 6 height 6
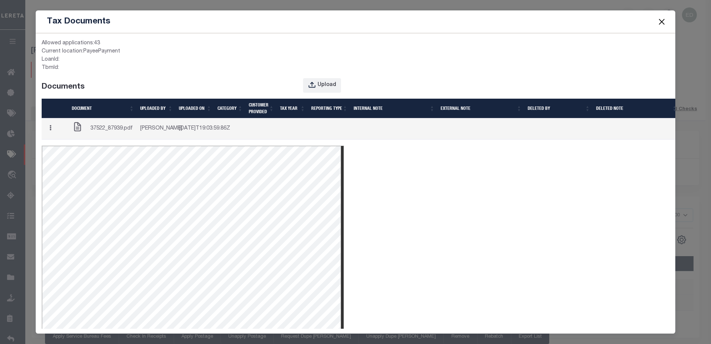
click at [55, 134] on button "button" at bounding box center [51, 129] width 12 height 14
click at [61, 149] on link "Edit Note" at bounding box center [65, 142] width 41 height 12
click at [56, 134] on button "button" at bounding box center [51, 129] width 12 height 14
click at [59, 149] on link "Edit Note" at bounding box center [65, 142] width 41 height 12
click at [126, 133] on span "37522_87939.pdf" at bounding box center [111, 129] width 42 height 8
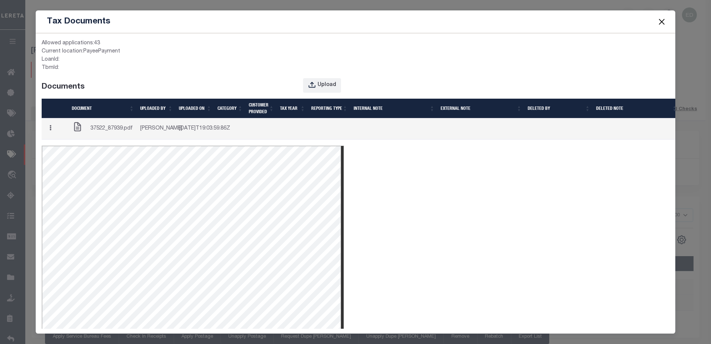
click at [662, 20] on button "Close" at bounding box center [662, 22] width 10 height 10
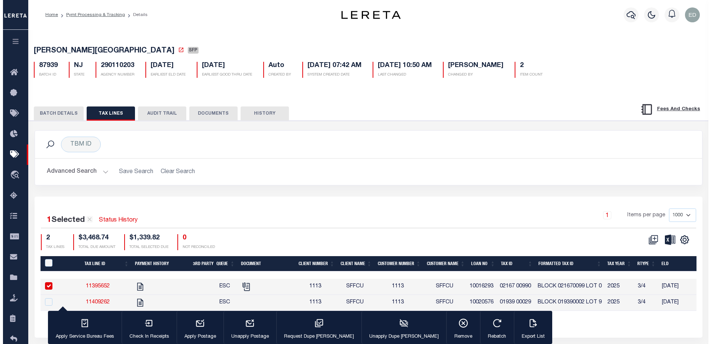
scroll to position [51, 0]
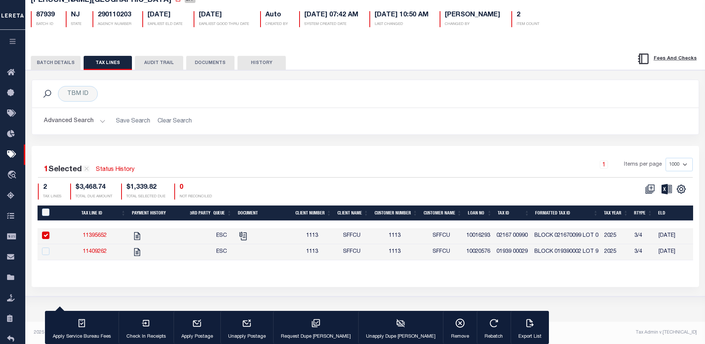
click at [344, 272] on div at bounding box center [366, 270] width 656 height 3
click at [245, 236] on icon "" at bounding box center [242, 235] width 6 height 6
checkbox input "false"
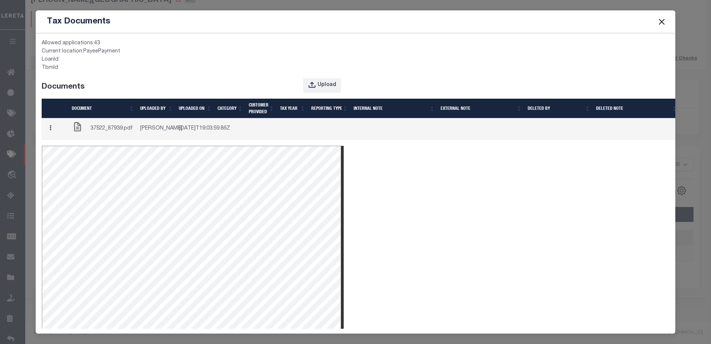
click at [663, 21] on button "Close" at bounding box center [662, 22] width 10 height 10
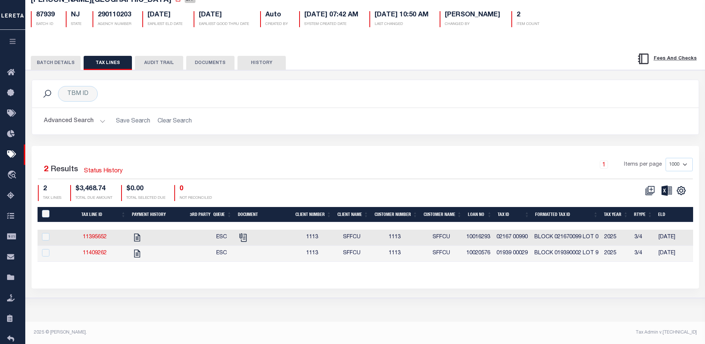
click at [214, 62] on button "DOCUMENTS" at bounding box center [210, 63] width 48 height 14
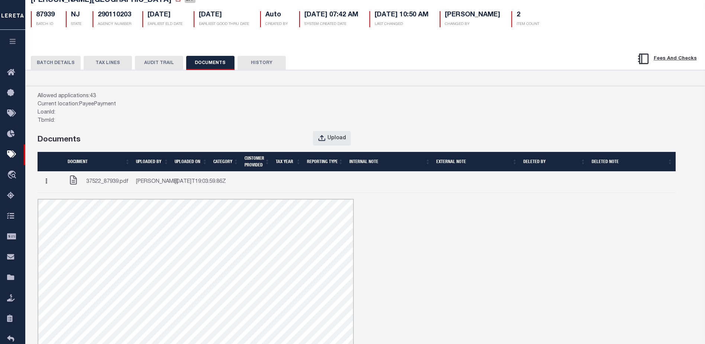
click at [114, 64] on button "TAX LINES" at bounding box center [108, 63] width 48 height 14
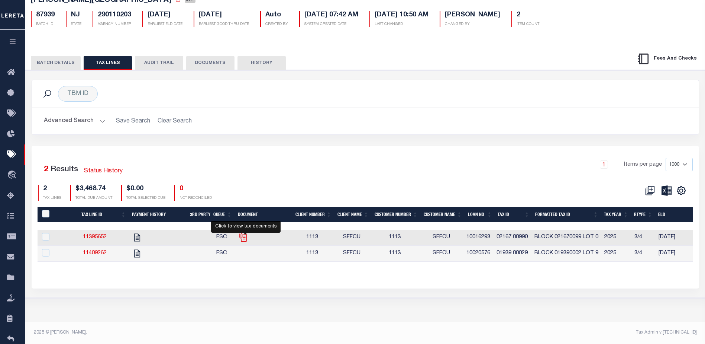
click at [246, 236] on icon "" at bounding box center [243, 237] width 10 height 10
checkbox input "true"
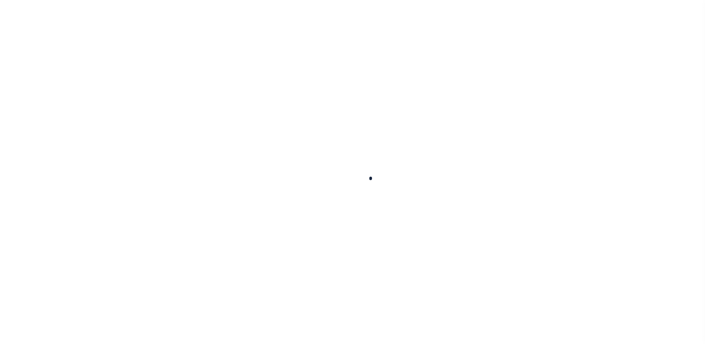
scroll to position [19, 0]
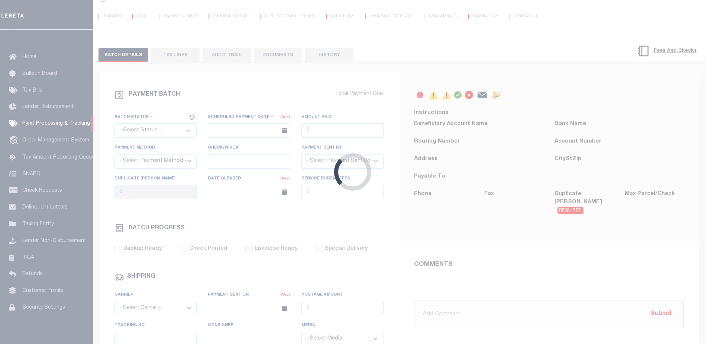
select select "SFP"
type input "[DATE]"
type input "36 - no wire option"
type input "[PERSON_NAME]"
radio input "true"
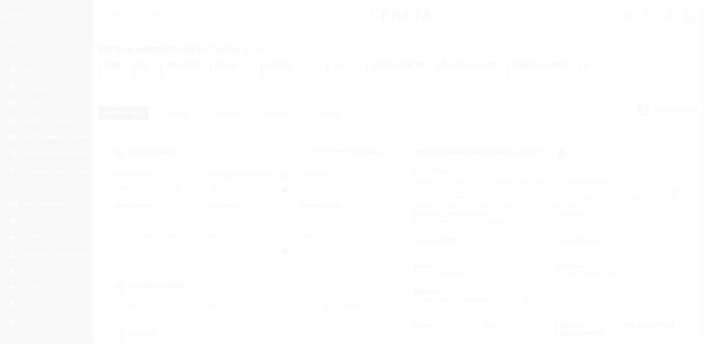
select select "SFP"
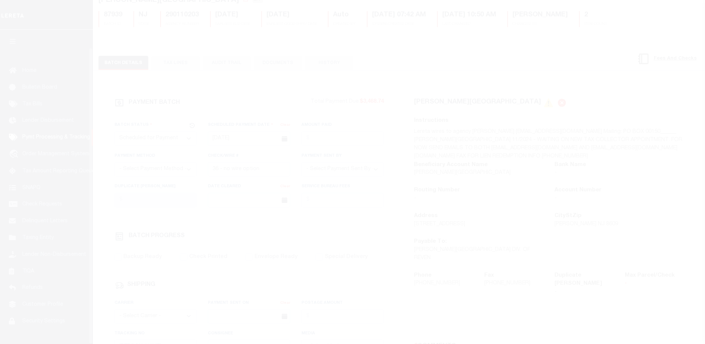
scroll to position [19, 0]
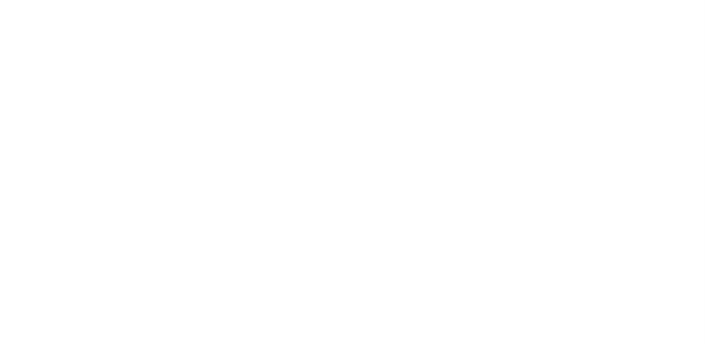
select select "SFP"
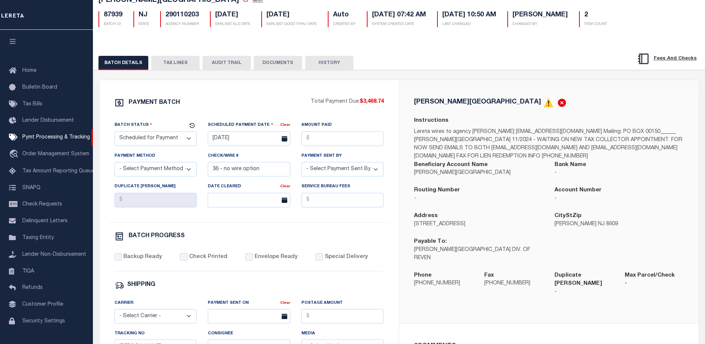
scroll to position [51, 0]
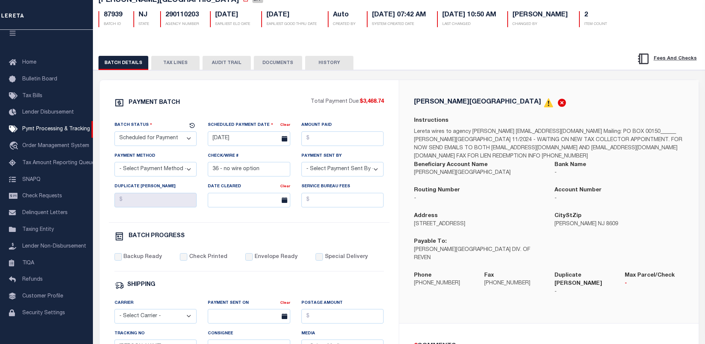
click at [176, 66] on button "TAX LINES" at bounding box center [175, 63] width 48 height 14
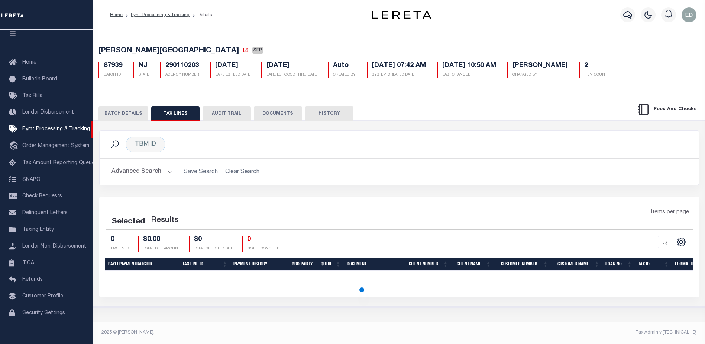
scroll to position [0, 0]
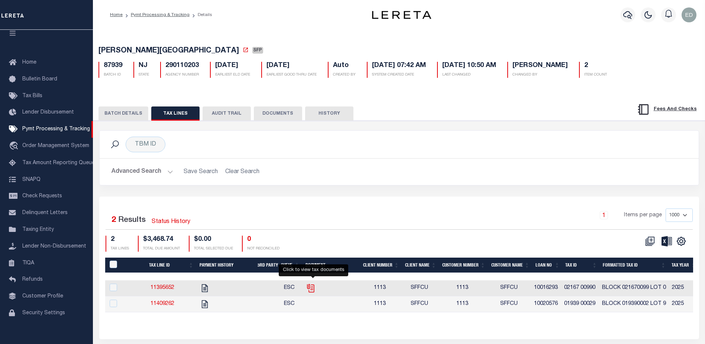
click at [315, 288] on icon "" at bounding box center [311, 288] width 10 height 10
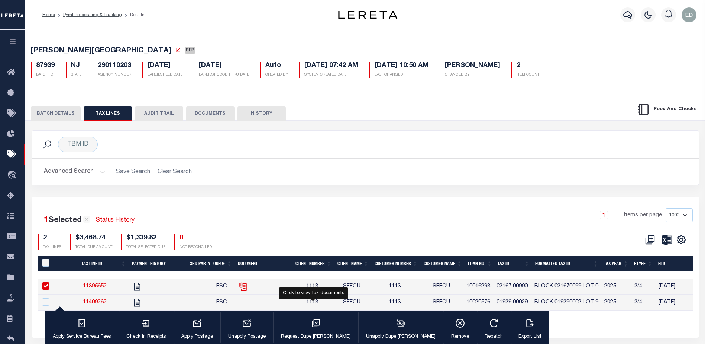
click at [245, 288] on icon "" at bounding box center [242, 285] width 6 height 6
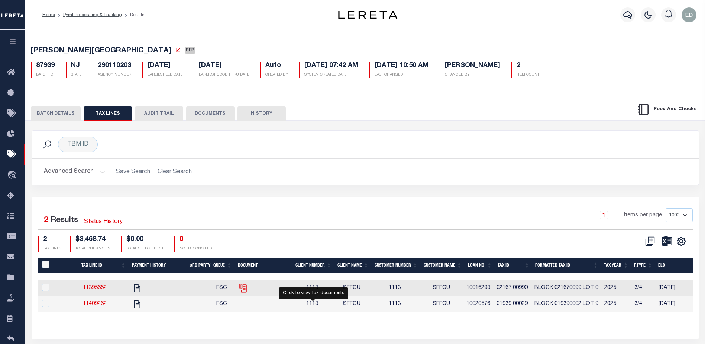
click at [246, 288] on icon "" at bounding box center [243, 288] width 10 height 10
checkbox input "true"
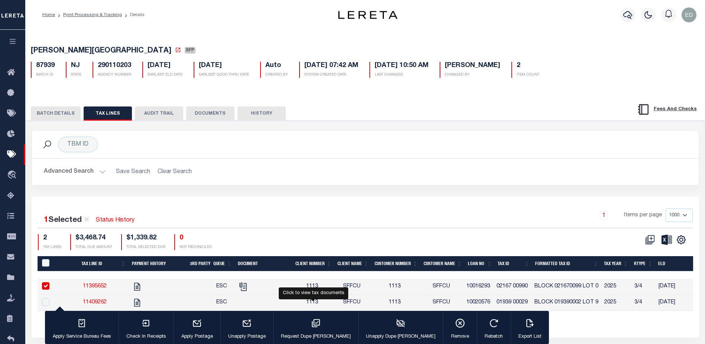
click at [213, 109] on button "DOCUMENTS" at bounding box center [210, 113] width 48 height 14
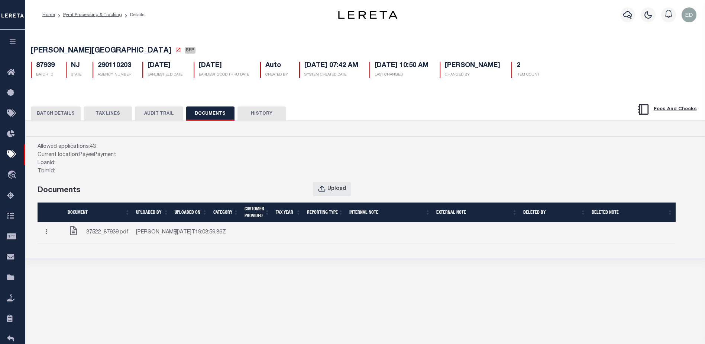
click at [107, 114] on button "TAX LINES" at bounding box center [108, 113] width 48 height 14
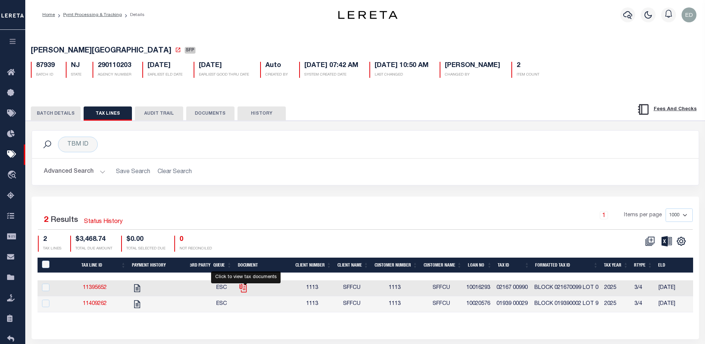
click at [245, 288] on icon "" at bounding box center [242, 286] width 6 height 6
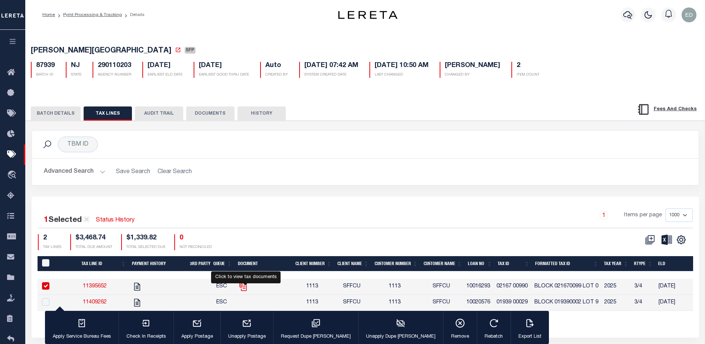
click at [245, 288] on icon "" at bounding box center [242, 285] width 6 height 6
checkbox input "false"
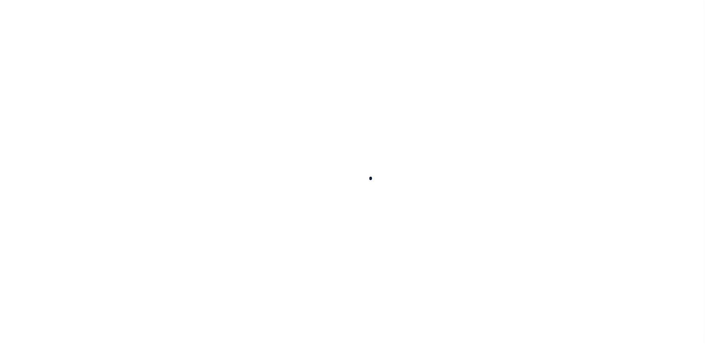
select select "SFP"
type input "[DATE]"
type input "36 - no wire option"
type input "[PERSON_NAME]"
radio input "true"
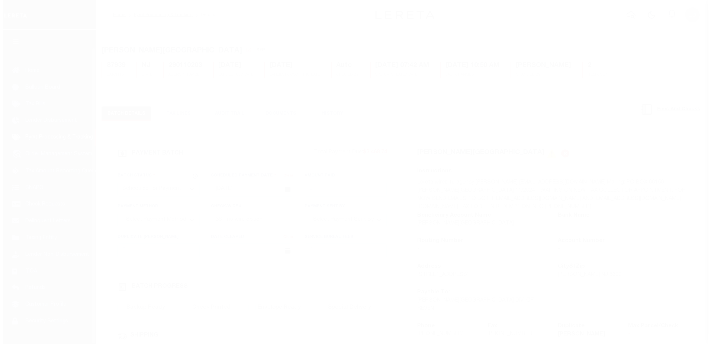
scroll to position [19, 0]
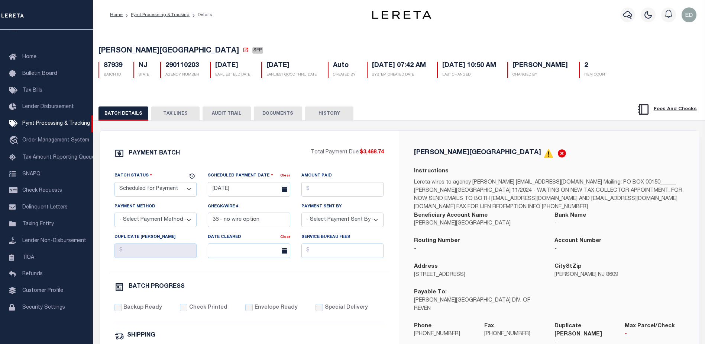
click at [173, 111] on button "TAX LINES" at bounding box center [175, 113] width 48 height 14
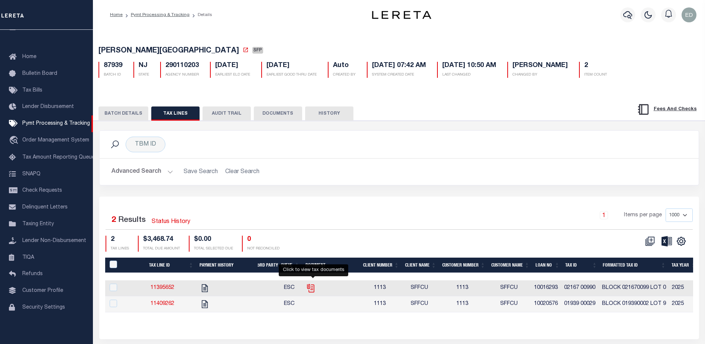
click at [311, 288] on icon "" at bounding box center [310, 286] width 6 height 6
checkbox input "true"
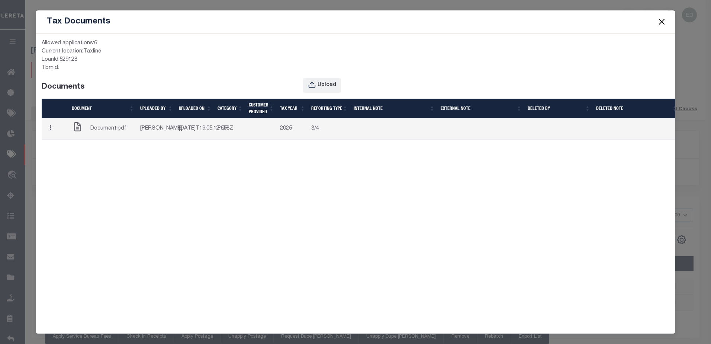
click at [51, 130] on icon "button" at bounding box center [50, 128] width 2 height 6
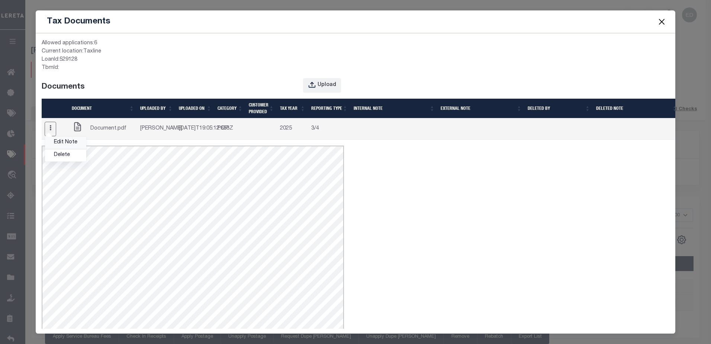
scroll to position [0, 0]
click at [60, 149] on link "Edit Note" at bounding box center [65, 142] width 41 height 12
click at [55, 134] on button "button" at bounding box center [51, 129] width 12 height 14
click at [61, 148] on link "Edit Note" at bounding box center [65, 142] width 41 height 12
click at [662, 22] on button "Close" at bounding box center [662, 22] width 10 height 10
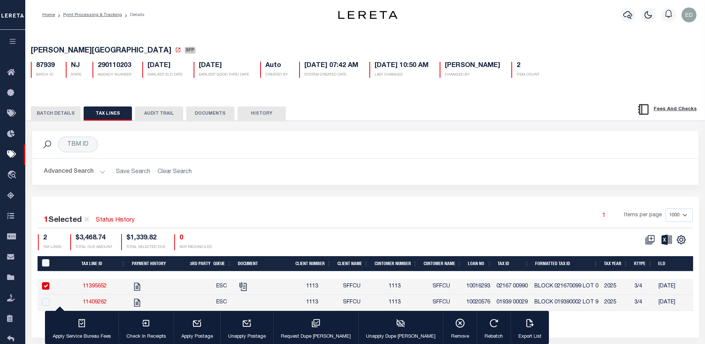
click at [197, 115] on button "DOCUMENTS" at bounding box center [210, 113] width 48 height 14
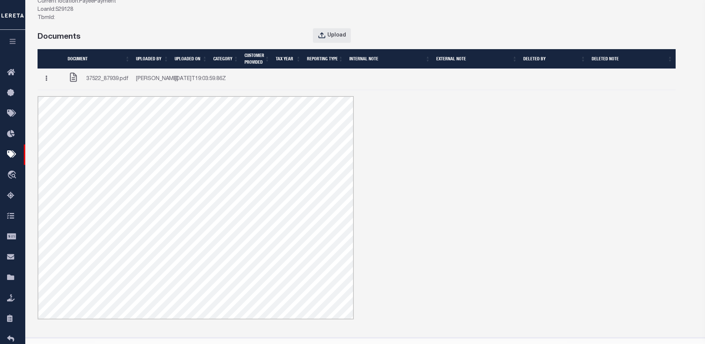
scroll to position [79, 0]
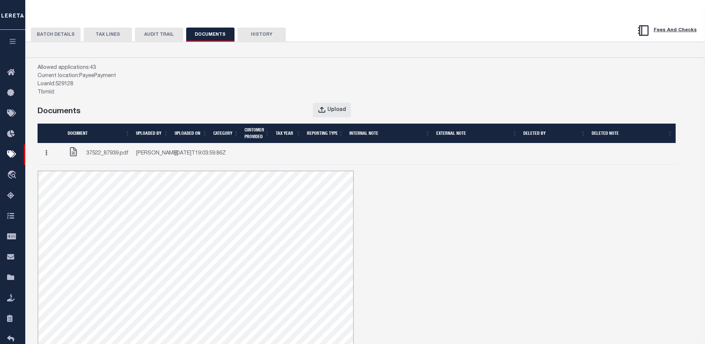
click at [125, 158] on span "37522_87939.pdf" at bounding box center [107, 153] width 42 height 8
click at [160, 157] on td "[PERSON_NAME]" at bounding box center [152, 153] width 39 height 21
click at [112, 40] on button "TAX LINES" at bounding box center [108, 35] width 48 height 14
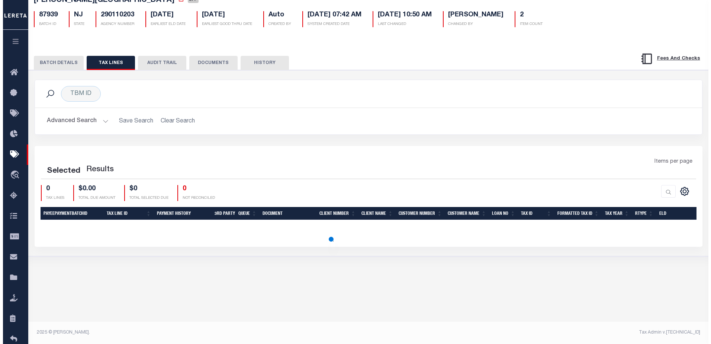
scroll to position [51, 0]
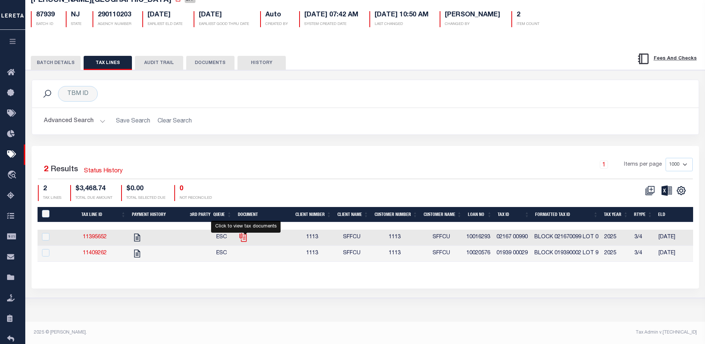
click at [246, 237] on icon "" at bounding box center [243, 237] width 10 height 10
checkbox input "true"
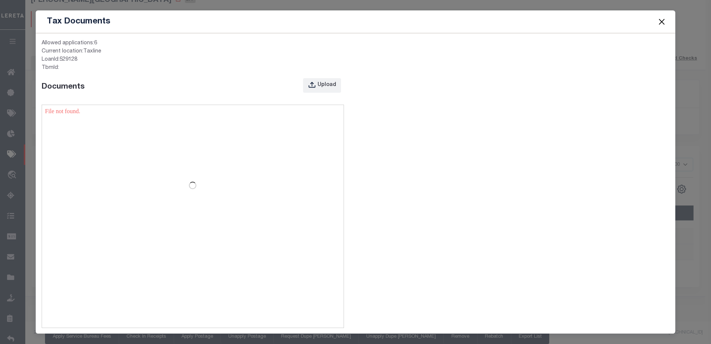
scroll to position [0, 0]
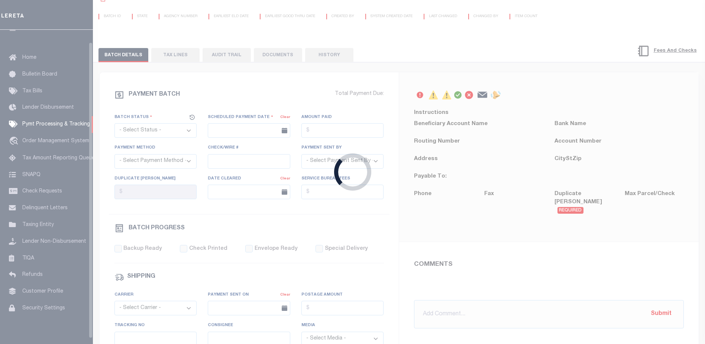
scroll to position [51, 0]
select select "SFP"
type input "[DATE]"
type input "36 - no wire option"
type input "[PERSON_NAME]"
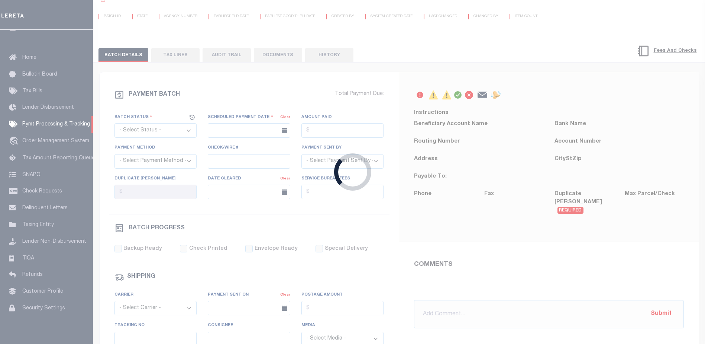
radio input "true"
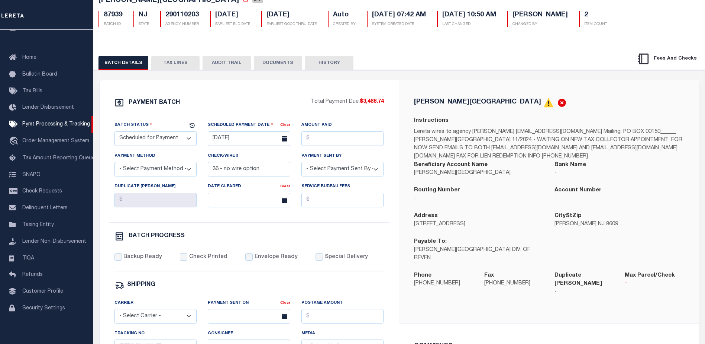
click at [174, 63] on button "TAX LINES" at bounding box center [175, 63] width 48 height 14
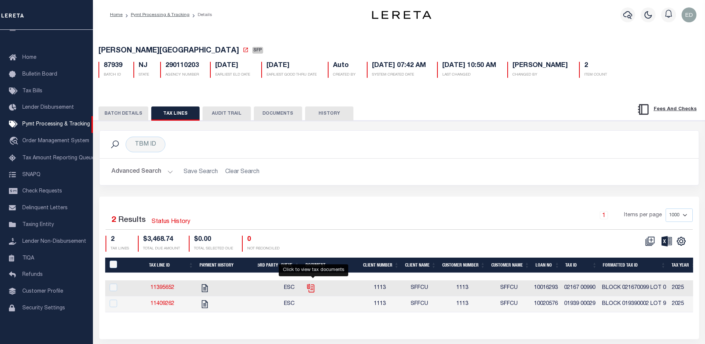
click at [314, 290] on icon "" at bounding box center [312, 288] width 6 height 8
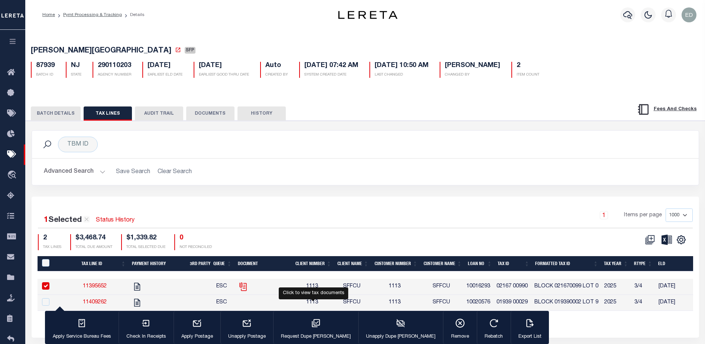
click at [243, 287] on icon "" at bounding box center [242, 285] width 6 height 6
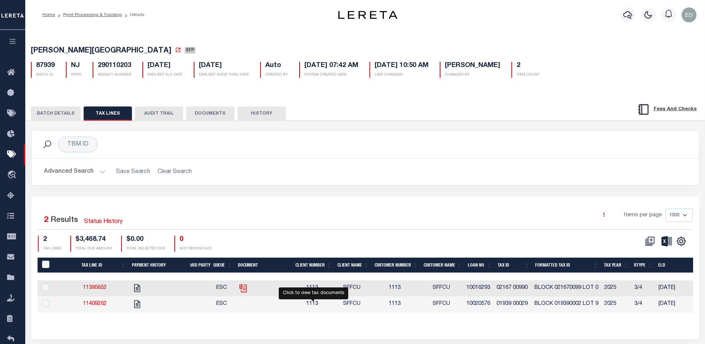
click at [243, 287] on icon "" at bounding box center [242, 286] width 6 height 6
checkbox input "true"
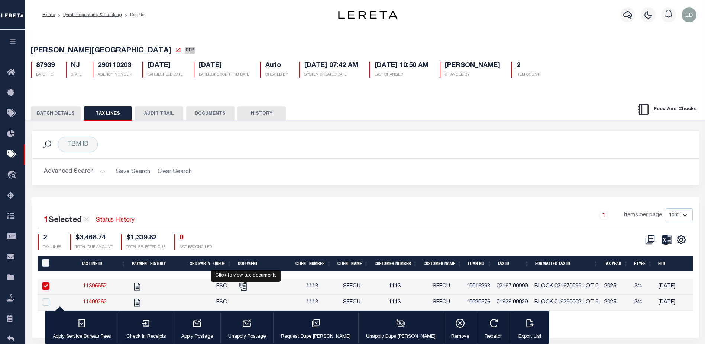
click at [207, 116] on button "DOCUMENTS" at bounding box center [210, 113] width 48 height 14
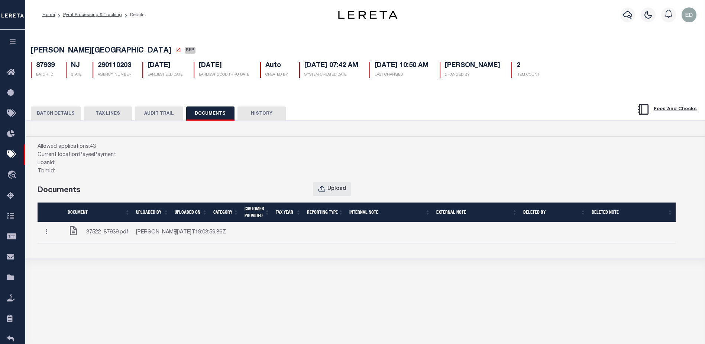
click at [104, 116] on button "TAX LINES" at bounding box center [108, 113] width 48 height 14
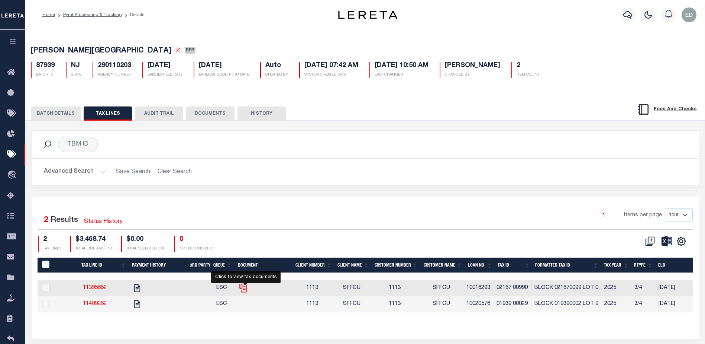
click at [245, 287] on icon "" at bounding box center [243, 288] width 10 height 10
checkbox input "true"
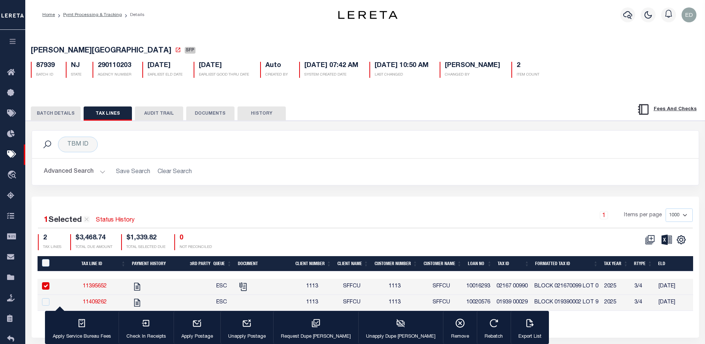
drag, startPoint x: 206, startPoint y: 170, endPoint x: 349, endPoint y: 308, distance: 198.5
click at [207, 170] on h2 "Advanced Search Save Search Clear Search" at bounding box center [365, 171] width 655 height 14
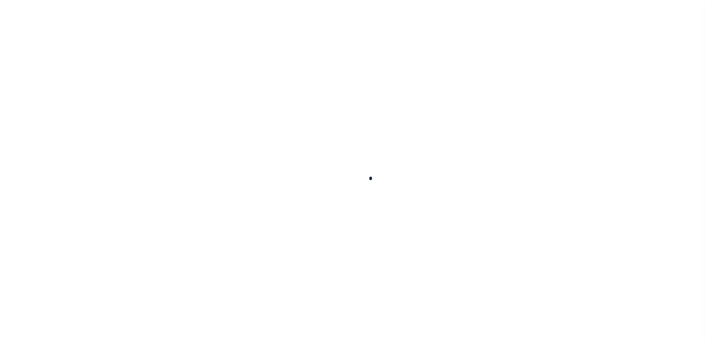
select select "SFP"
type input "[DATE]"
type input "36 - no wire option"
type input "[PERSON_NAME]"
radio input "true"
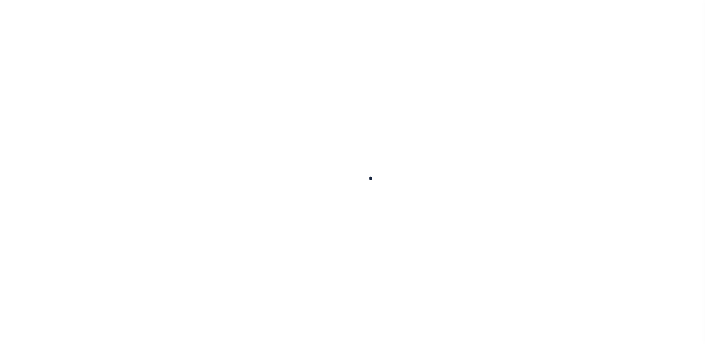
scroll to position [19, 0]
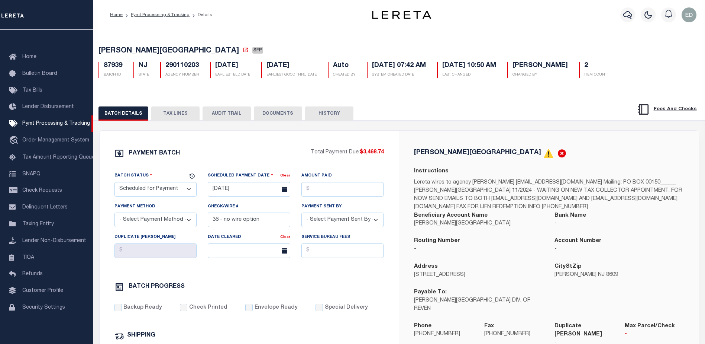
click at [191, 111] on button "TAX LINES" at bounding box center [175, 113] width 48 height 14
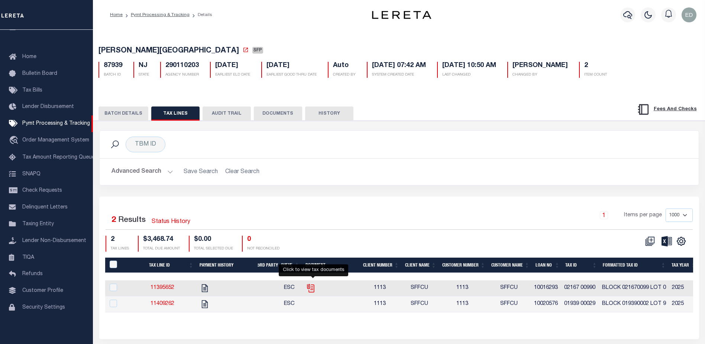
click at [311, 287] on icon "" at bounding box center [311, 288] width 10 height 10
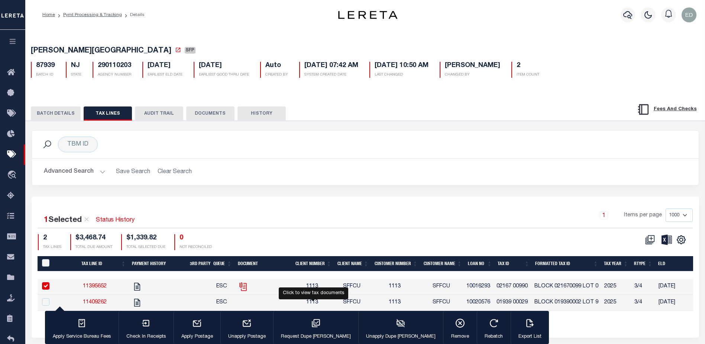
click at [240, 283] on icon "" at bounding box center [243, 286] width 10 height 10
checkbox input "false"
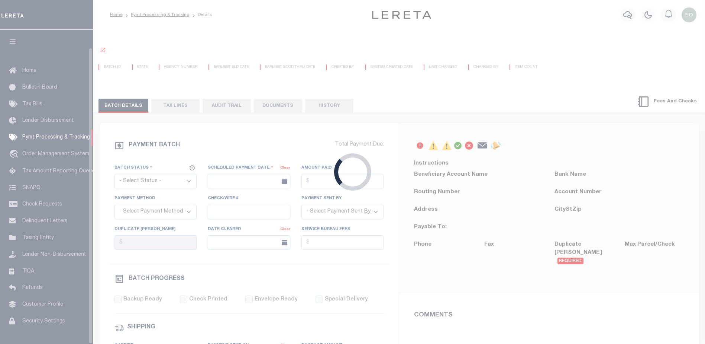
scroll to position [19, 0]
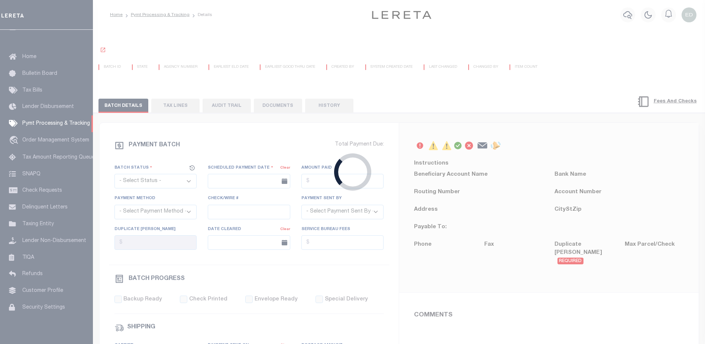
select select "SFP"
type input "[DATE]"
type input "36 - no wire option"
type input "[PERSON_NAME]"
radio input "true"
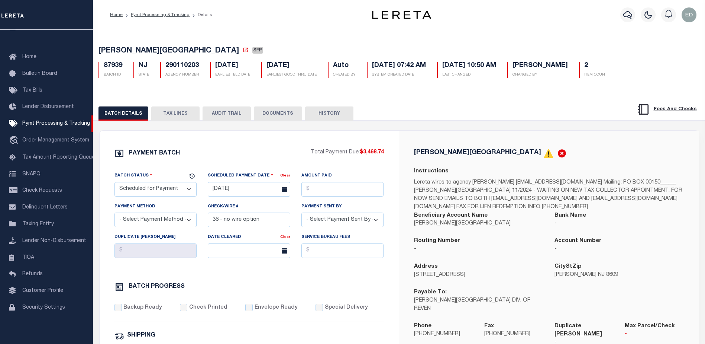
click at [179, 114] on button "TAX LINES" at bounding box center [175, 113] width 48 height 14
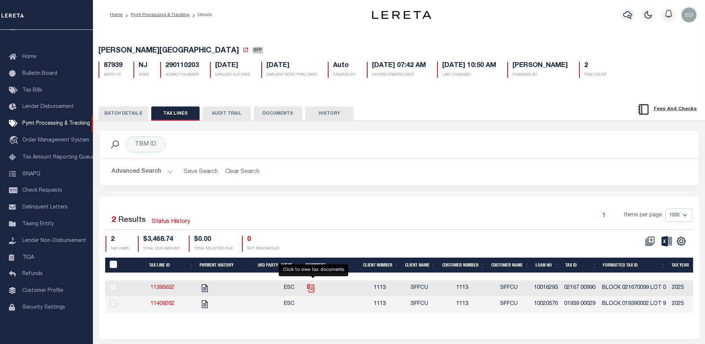
click at [315, 288] on icon "" at bounding box center [311, 288] width 10 height 10
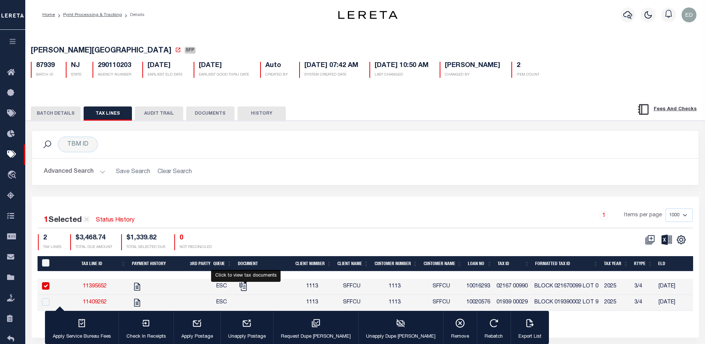
scroll to position [51, 0]
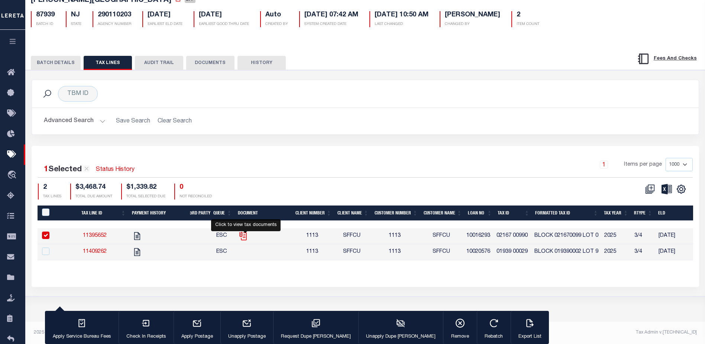
click at [246, 241] on icon "" at bounding box center [243, 236] width 10 height 10
checkbox input "false"
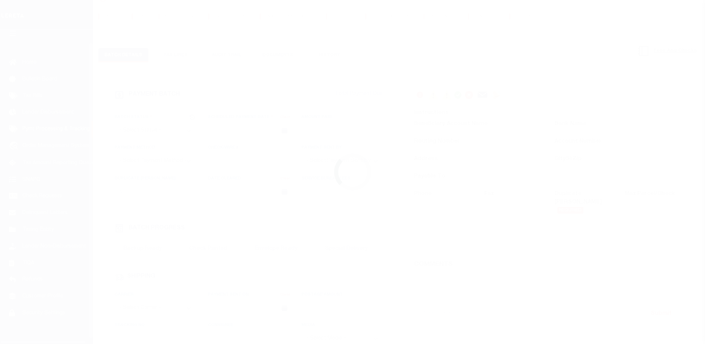
scroll to position [19, 0]
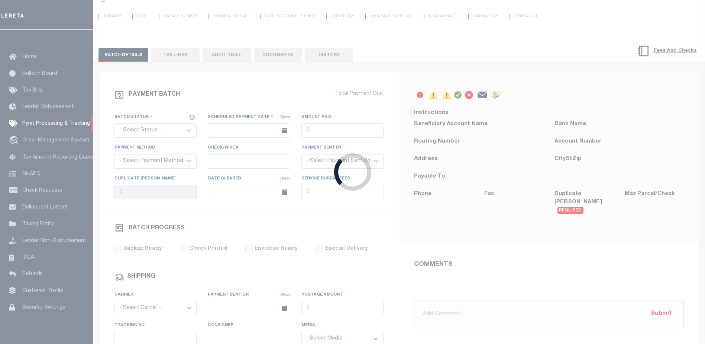
select select "SFP"
type input "[DATE]"
type input "36 - no wire option"
type input "[PERSON_NAME]"
radio input "true"
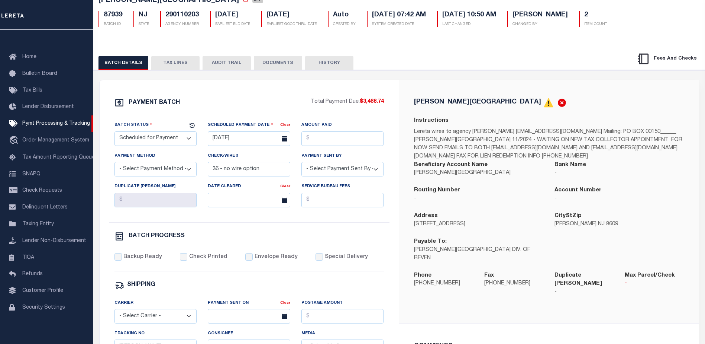
click at [168, 62] on button "TAX LINES" at bounding box center [175, 63] width 48 height 14
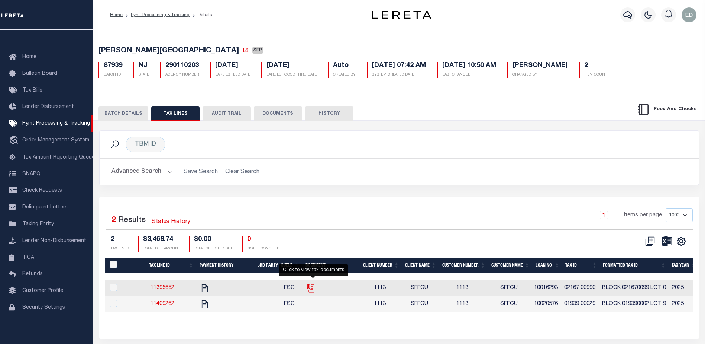
click at [315, 288] on icon "" at bounding box center [311, 288] width 10 height 10
checkbox input "true"
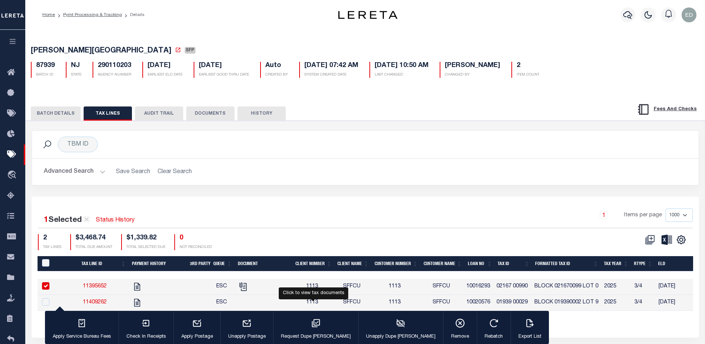
click at [221, 110] on button "DOCUMENTS" at bounding box center [210, 113] width 48 height 14
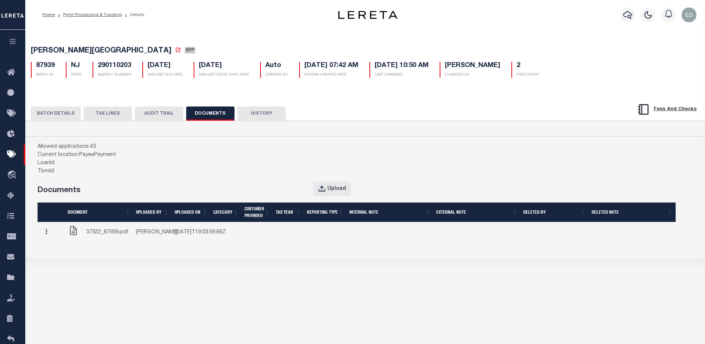
click at [112, 236] on span "37522_87939.pdf" at bounding box center [107, 232] width 42 height 8
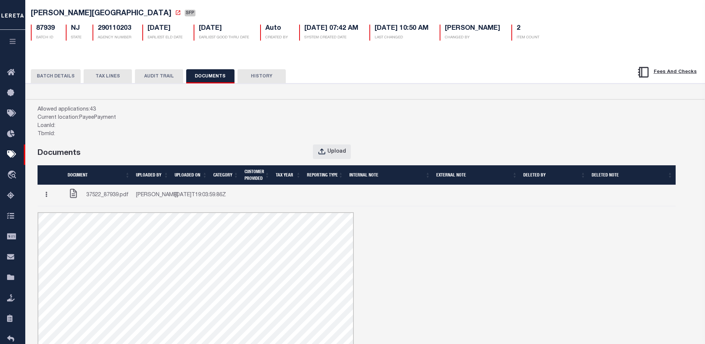
click at [107, 79] on button "TAX LINES" at bounding box center [108, 76] width 48 height 14
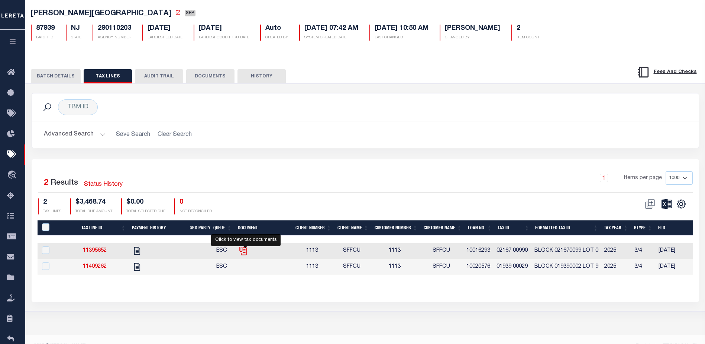
click at [245, 252] on icon "" at bounding box center [243, 251] width 10 height 10
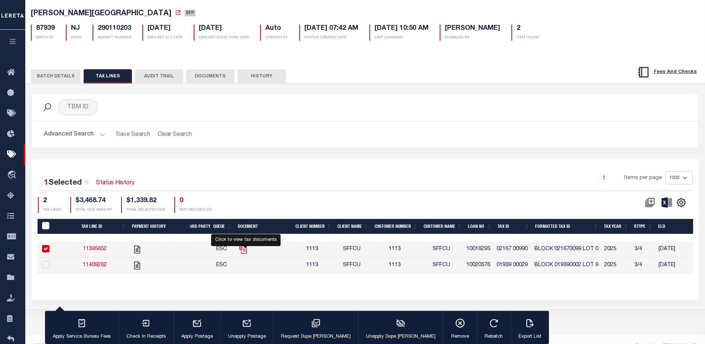
click at [245, 252] on icon "" at bounding box center [243, 249] width 10 height 10
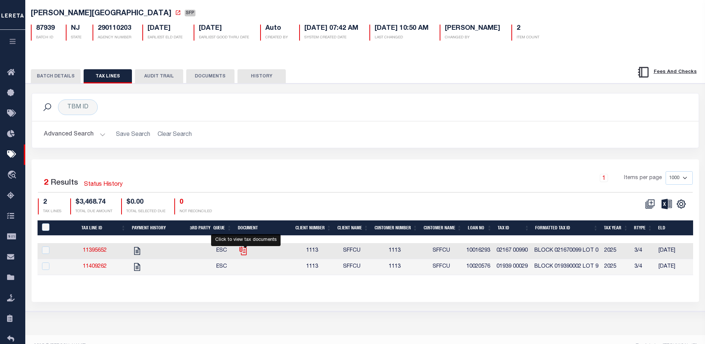
click at [245, 252] on icon "" at bounding box center [243, 251] width 10 height 10
checkbox input "true"
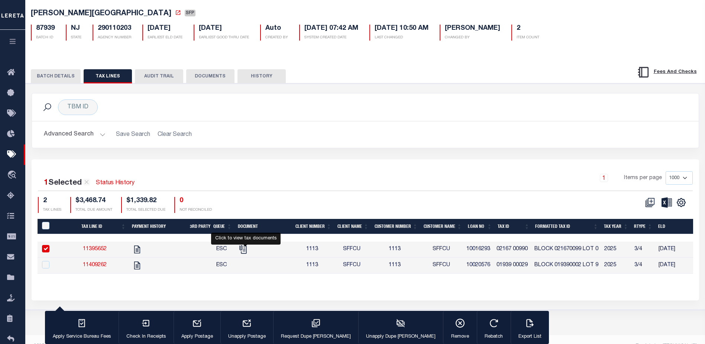
click at [326, 140] on h2 "Advanced Search Save Search Clear Search" at bounding box center [365, 134] width 655 height 14
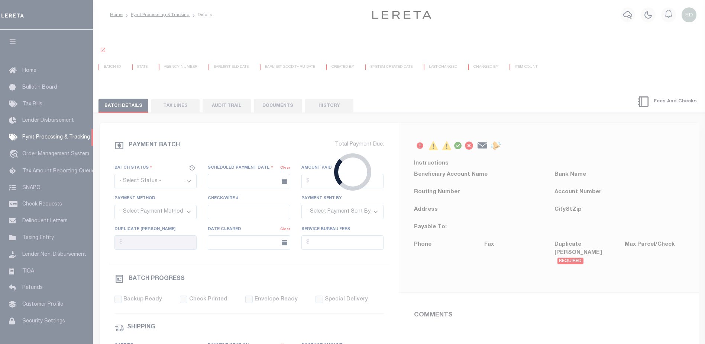
select select "SFP"
type input "[DATE]"
type input "36 - no wire option"
type input "[PERSON_NAME]"
radio input "true"
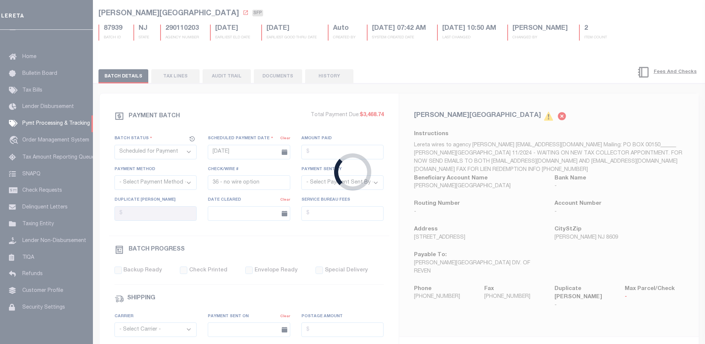
scroll to position [37, 0]
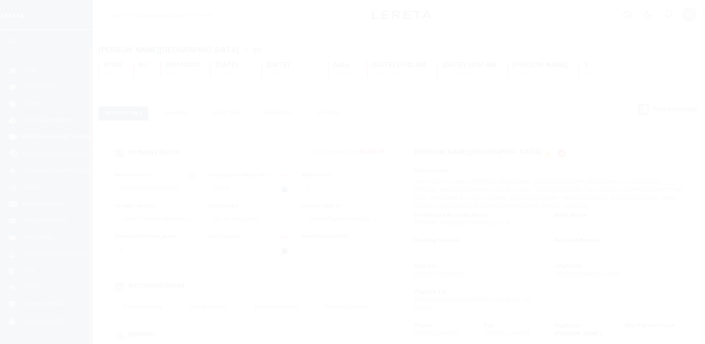
select select "SFP"
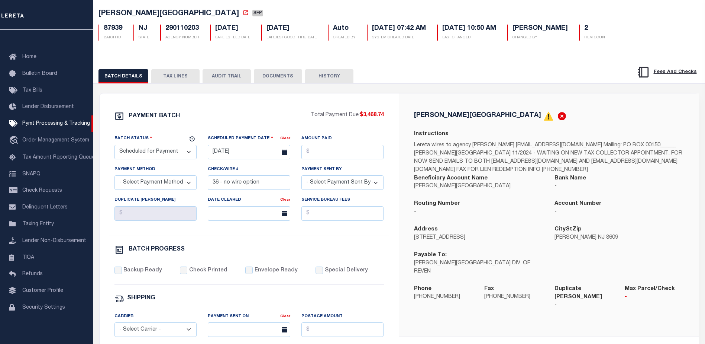
click at [172, 81] on button "TAX LINES" at bounding box center [175, 76] width 48 height 14
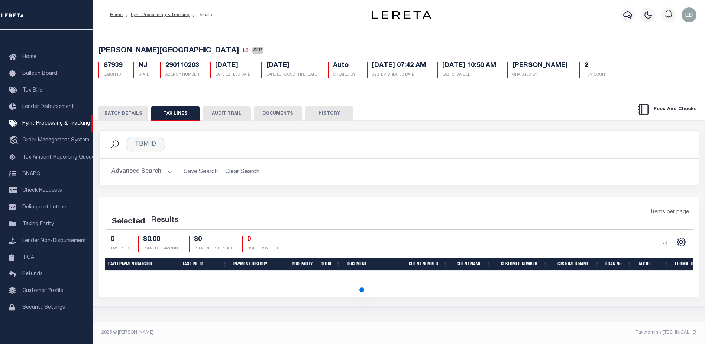
scroll to position [0, 0]
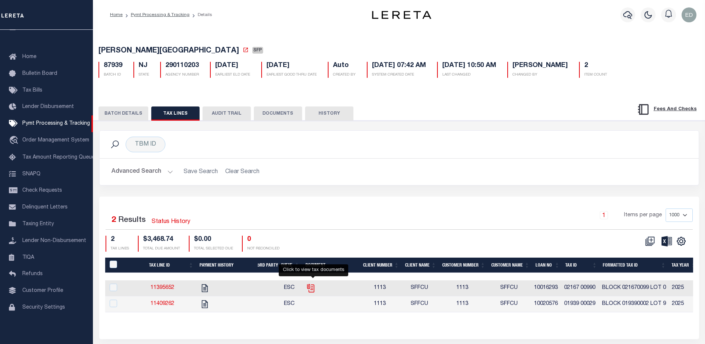
click at [314, 289] on icon "" at bounding box center [311, 288] width 10 height 10
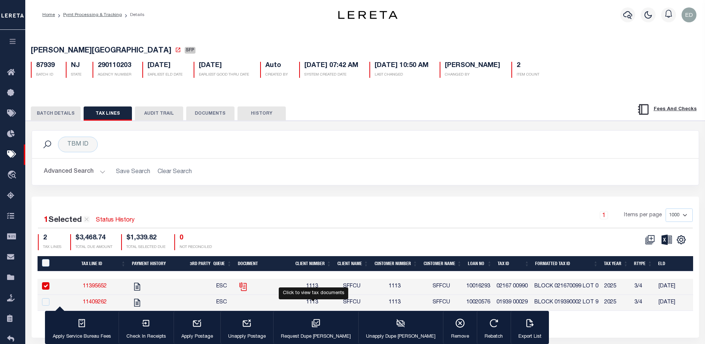
click at [243, 285] on icon "" at bounding box center [242, 285] width 6 height 6
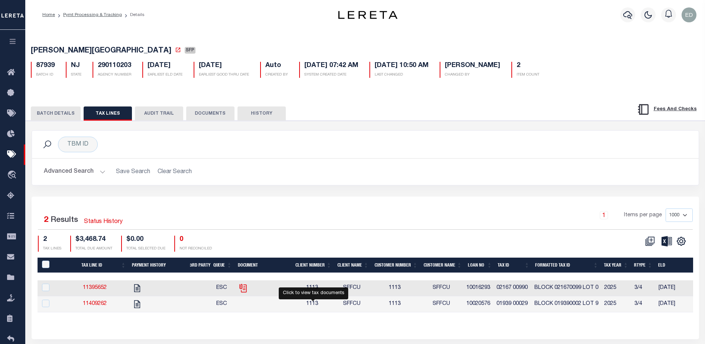
click at [243, 285] on icon "" at bounding box center [243, 288] width 10 height 10
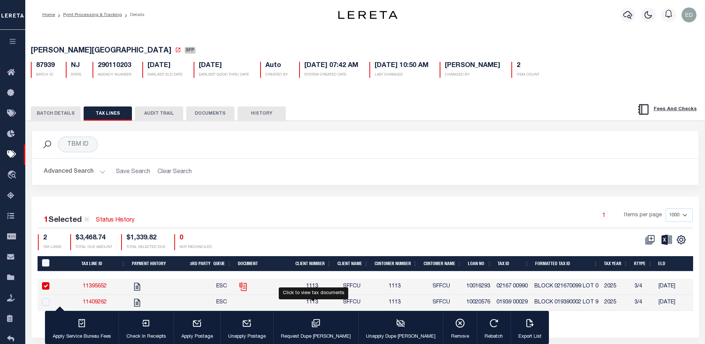
click at [243, 285] on icon "" at bounding box center [242, 285] width 6 height 6
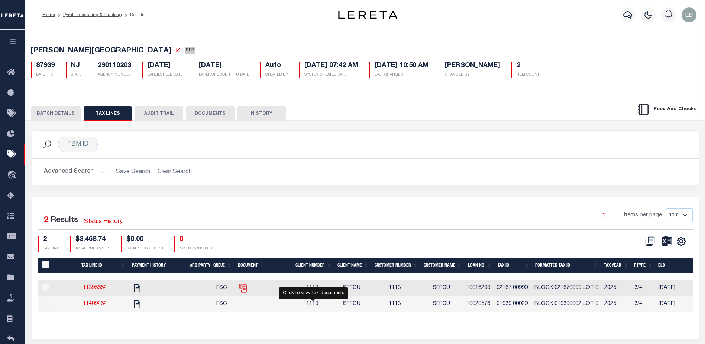
click at [243, 285] on icon "" at bounding box center [243, 288] width 10 height 10
checkbox input "true"
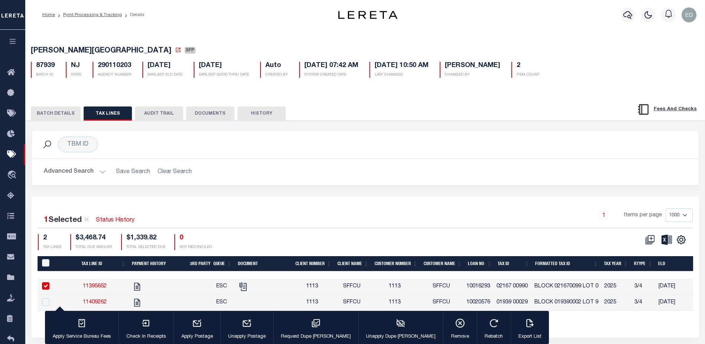
click at [212, 111] on button "DOCUMENTS" at bounding box center [210, 113] width 48 height 14
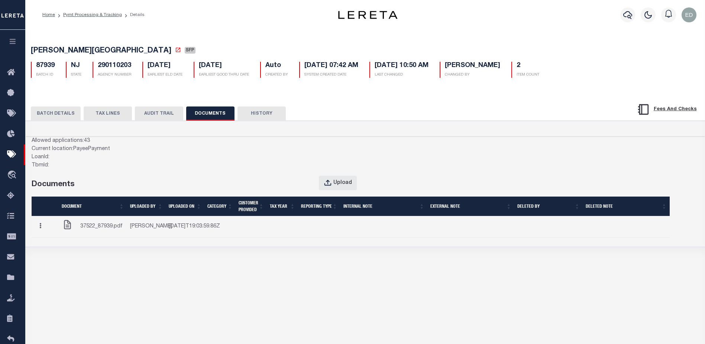
click at [120, 230] on span "37522_87939.pdf" at bounding box center [101, 226] width 42 height 8
click at [105, 114] on button "TAX LINES" at bounding box center [108, 113] width 48 height 14
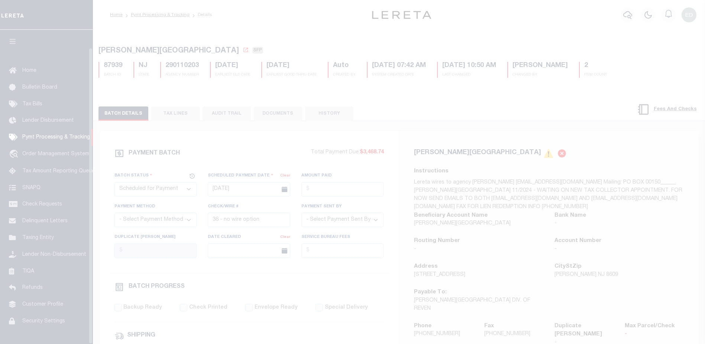
select select "SFP"
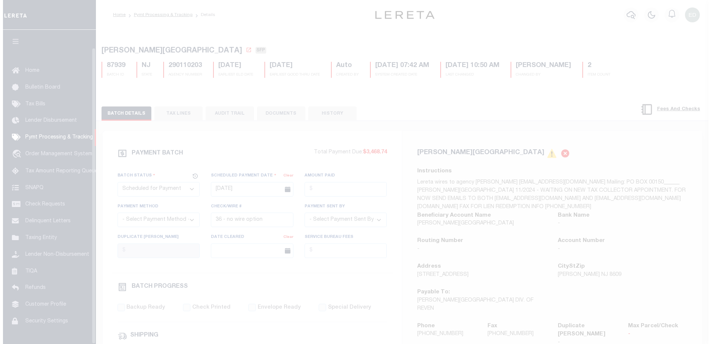
scroll to position [19, 0]
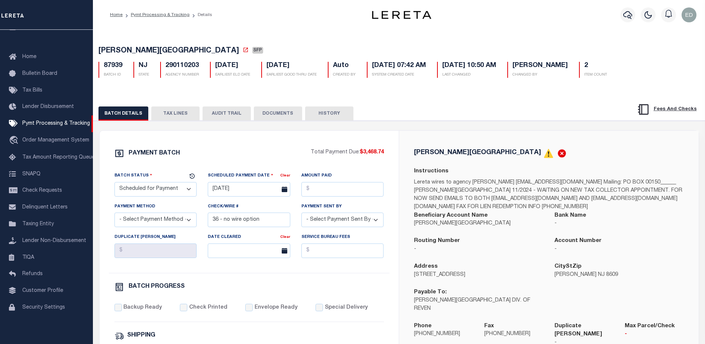
click at [172, 117] on button "TAX LINES" at bounding box center [175, 113] width 48 height 14
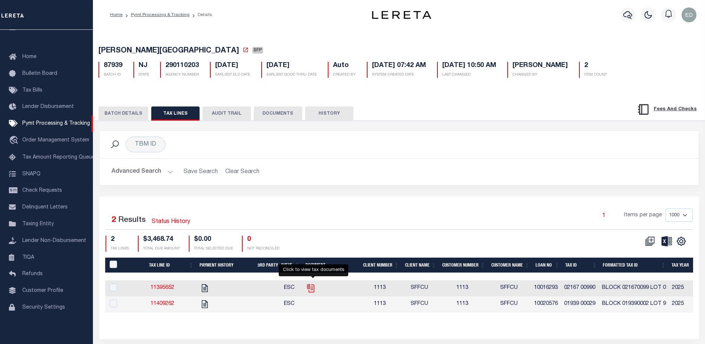
click at [313, 288] on icon "" at bounding box center [311, 288] width 10 height 10
checkbox input "true"
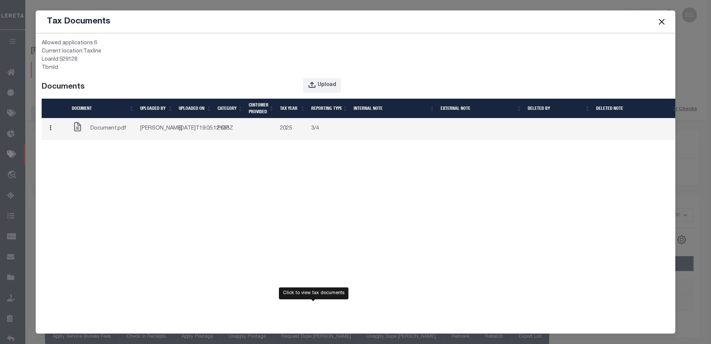
click at [143, 135] on td "[PERSON_NAME]" at bounding box center [156, 128] width 39 height 21
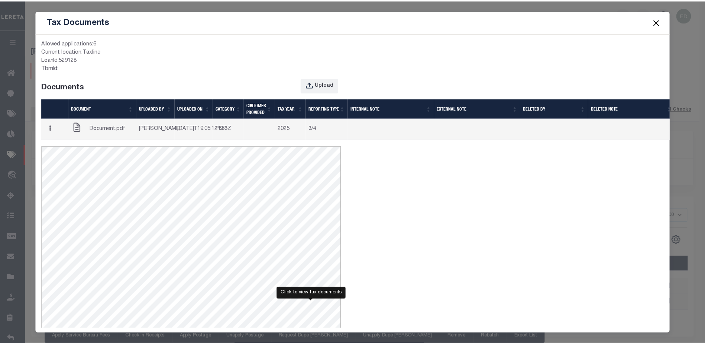
scroll to position [0, 0]
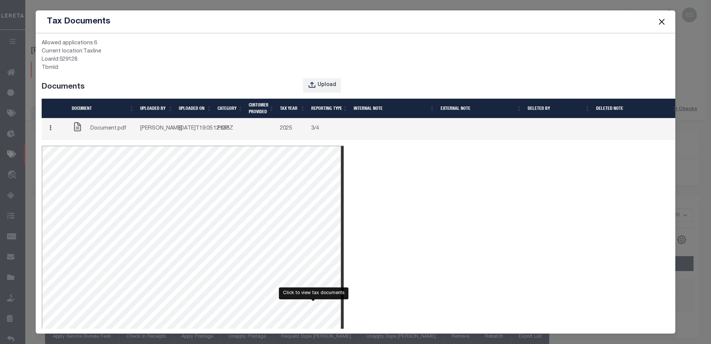
click at [659, 18] on button "Close" at bounding box center [662, 22] width 10 height 10
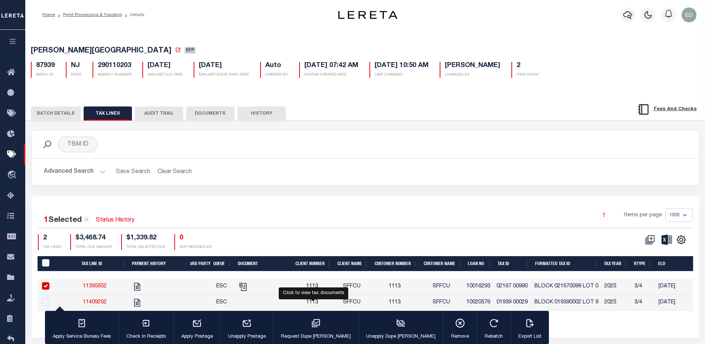
click at [207, 115] on button "DOCUMENTS" at bounding box center [210, 113] width 48 height 14
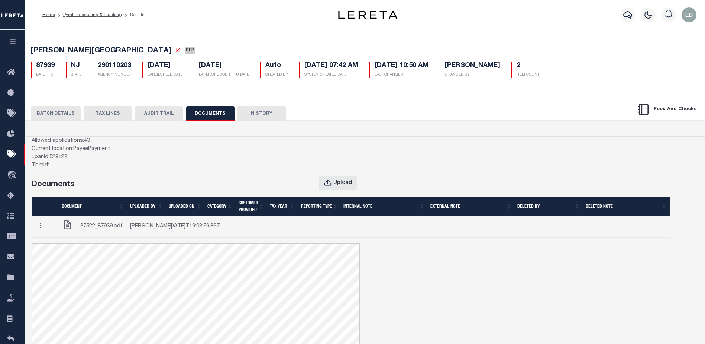
click at [153, 230] on td "[PERSON_NAME]" at bounding box center [146, 226] width 39 height 21
drag, startPoint x: 153, startPoint y: 230, endPoint x: 142, endPoint y: 234, distance: 11.4
click at [142, 234] on td "[PERSON_NAME]" at bounding box center [146, 226] width 39 height 21
click at [135, 234] on td "[PERSON_NAME]" at bounding box center [146, 226] width 39 height 21
click at [201, 236] on td "2025-10-08T19:03:59.86Z" at bounding box center [185, 226] width 39 height 21
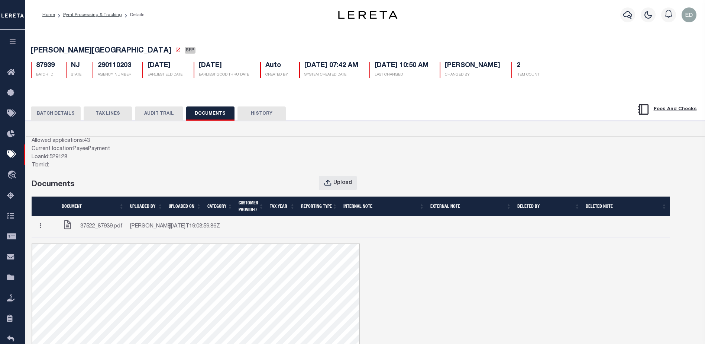
click at [41, 228] on icon "button" at bounding box center [40, 226] width 2 height 6
click at [55, 246] on link "Edit Note" at bounding box center [55, 240] width 41 height 12
click at [107, 116] on button "TAX LINES" at bounding box center [108, 113] width 48 height 14
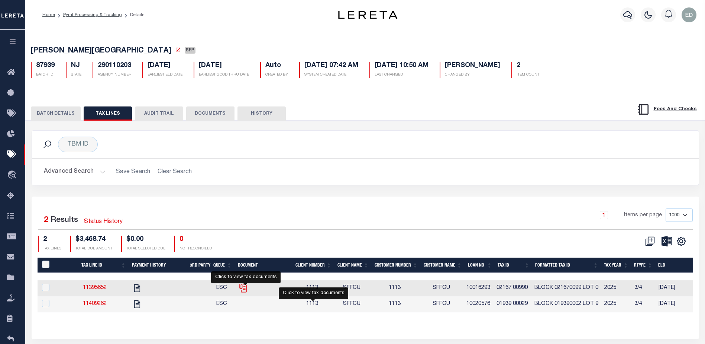
click at [246, 290] on icon "" at bounding box center [243, 288] width 10 height 10
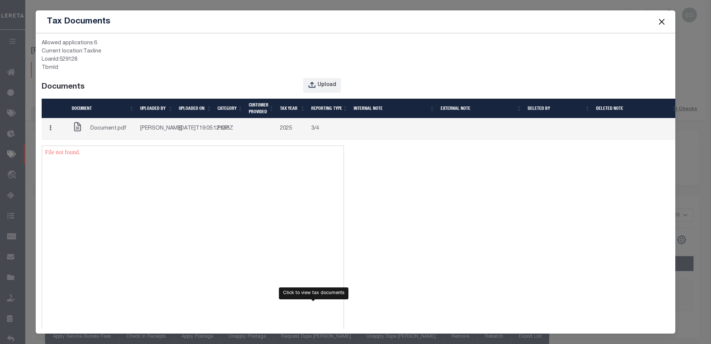
click at [60, 65] on icon "button" at bounding box center [62, 62] width 4 height 6
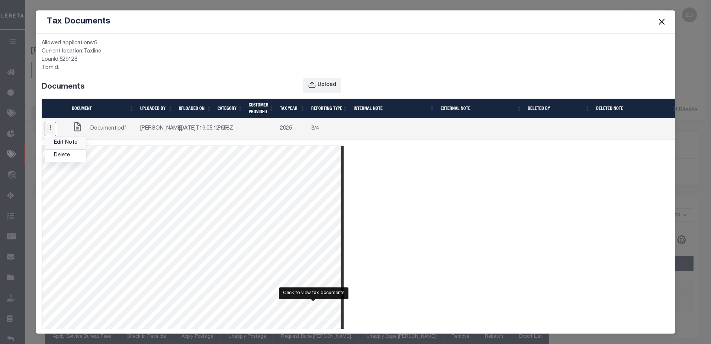
click at [184, 62] on div "LoanId: 529128" at bounding box center [193, 60] width 302 height 8
click at [660, 23] on button "Close" at bounding box center [662, 22] width 10 height 10
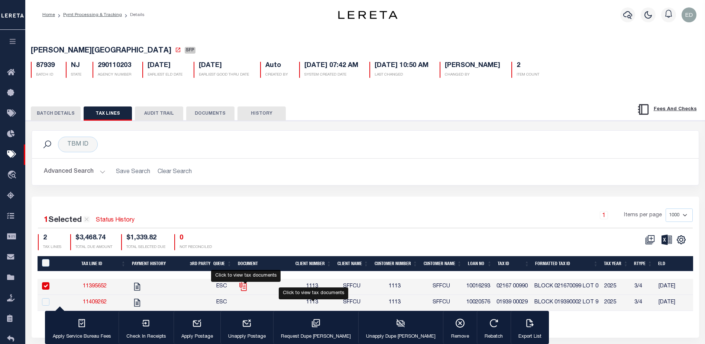
click at [242, 288] on icon "" at bounding box center [242, 285] width 6 height 6
checkbox input "false"
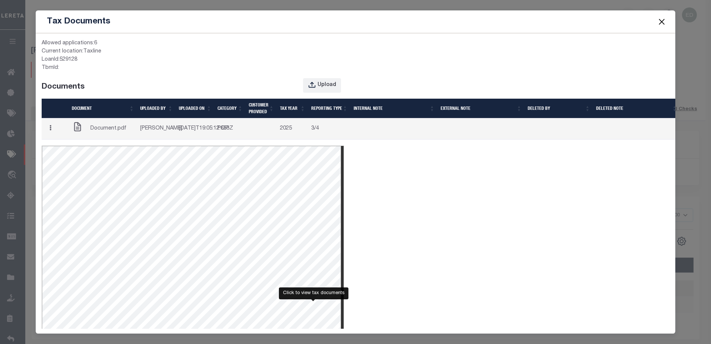
click at [661, 20] on button "Close" at bounding box center [662, 22] width 10 height 10
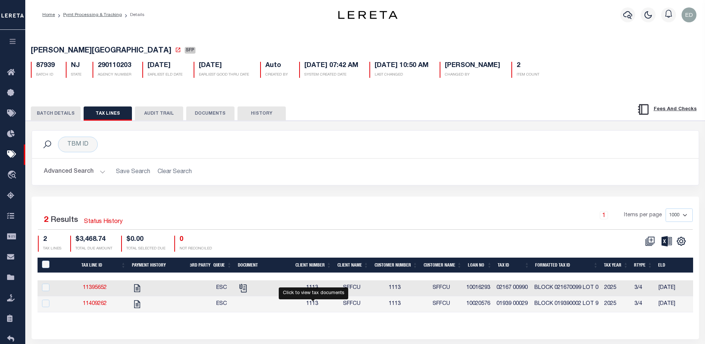
click at [204, 112] on button "DOCUMENTS" at bounding box center [210, 113] width 48 height 14
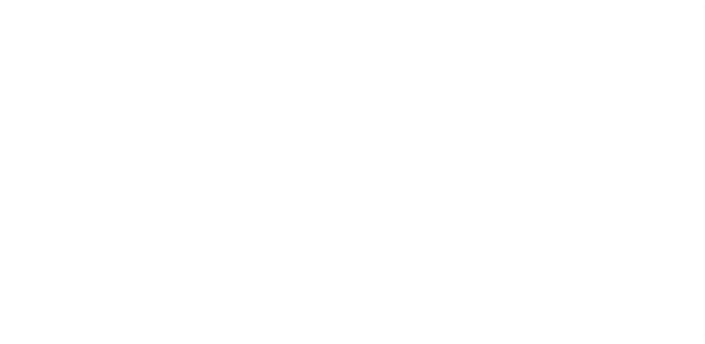
select select "DUE"
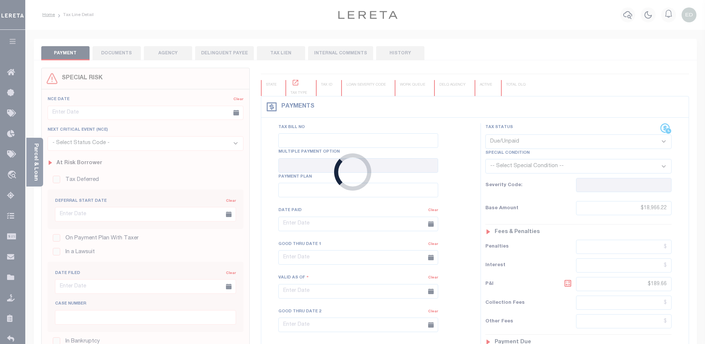
type input "Semi Annual"
type input "[DATE]"
type input "$18,966.22"
type input "$189.66"
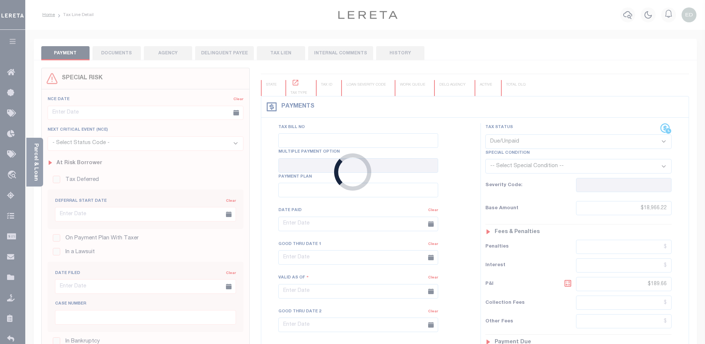
type input "$19,155.88"
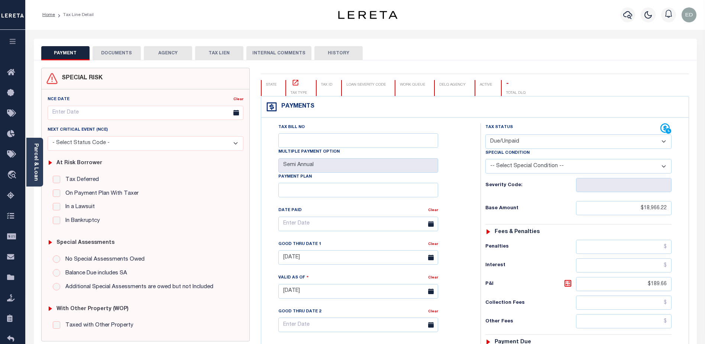
click at [121, 52] on button "DOCUMENTS" at bounding box center [117, 53] width 48 height 14
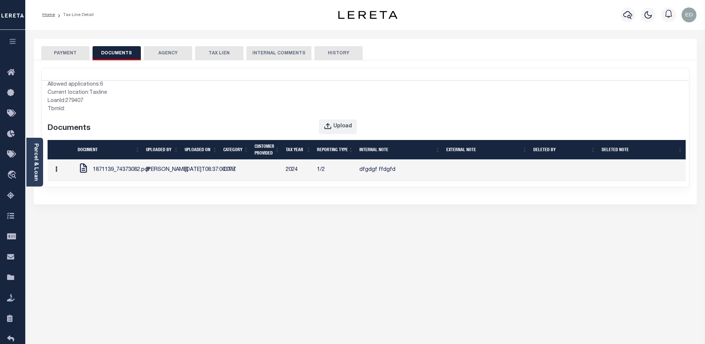
click at [66, 97] on button "button" at bounding box center [74, 88] width 17 height 19
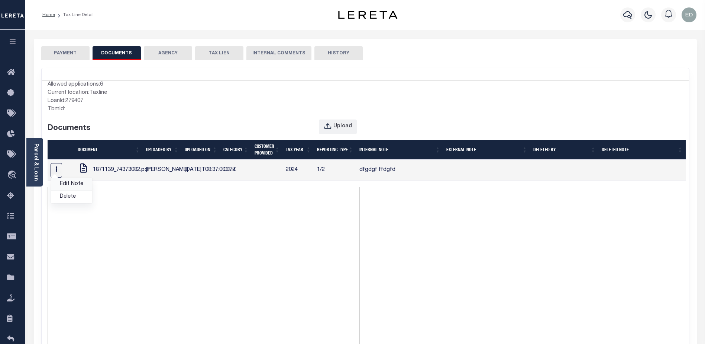
click at [75, 160] on link "Edit Note" at bounding box center [69, 149] width 43 height 23
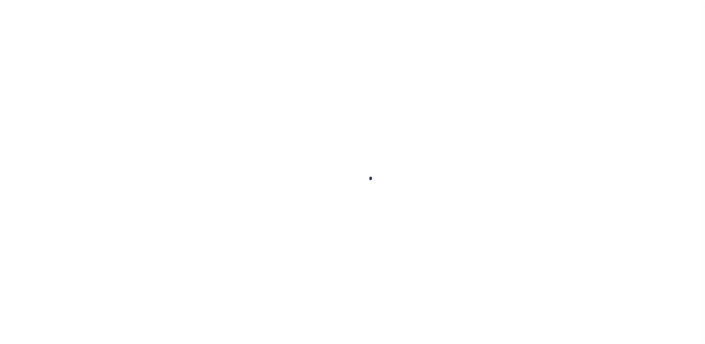
select select "SFP"
type input "[DATE]"
type input "36 - no wire option"
type input "[PERSON_NAME]"
radio input "true"
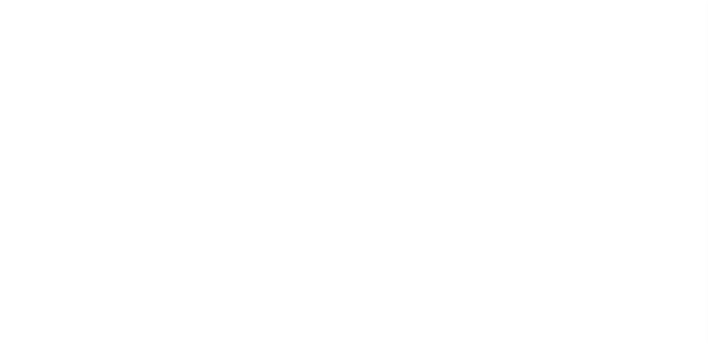
scroll to position [13, 0]
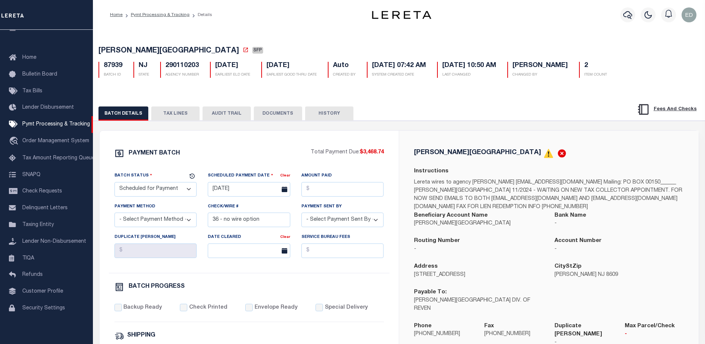
click at [177, 112] on button "TAX LINES" at bounding box center [175, 113] width 48 height 14
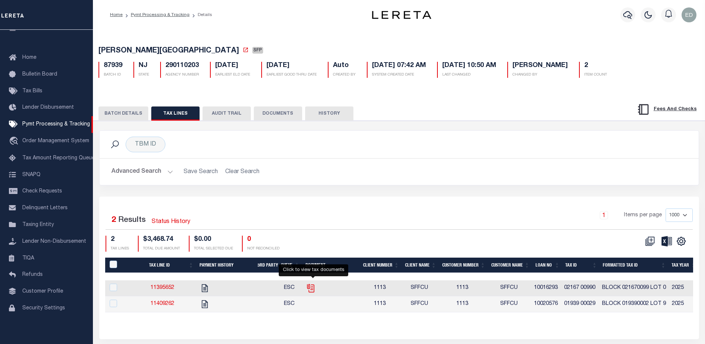
click at [311, 288] on icon "" at bounding box center [311, 288] width 10 height 10
checkbox input "true"
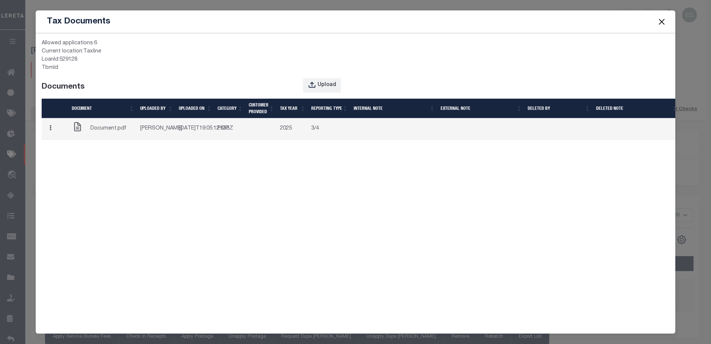
click at [55, 93] on button "button" at bounding box center [54, 83] width 16 height 17
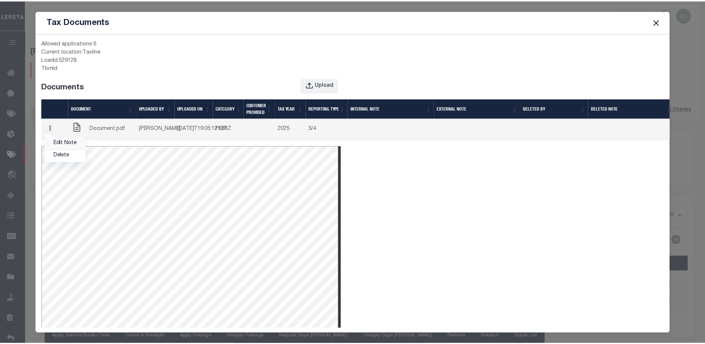
scroll to position [0, 0]
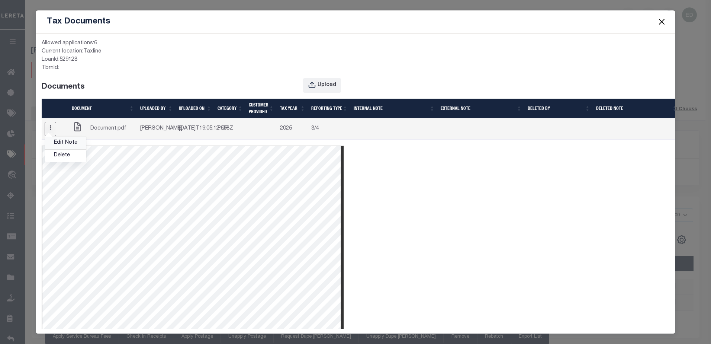
click at [63, 120] on link "Edit Note" at bounding box center [63, 108] width 43 height 23
click at [661, 19] on button "Close" at bounding box center [662, 22] width 10 height 10
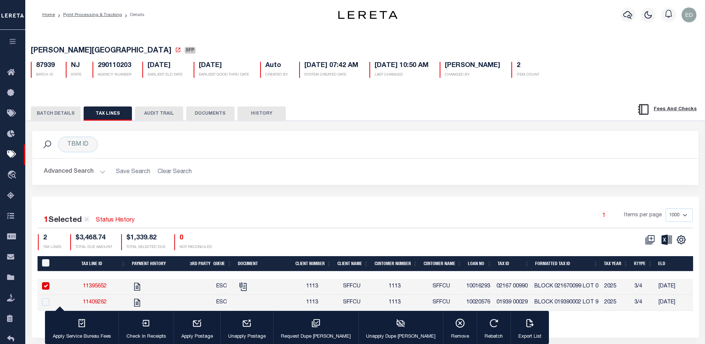
click at [204, 119] on button "DOCUMENTS" at bounding box center [210, 113] width 48 height 14
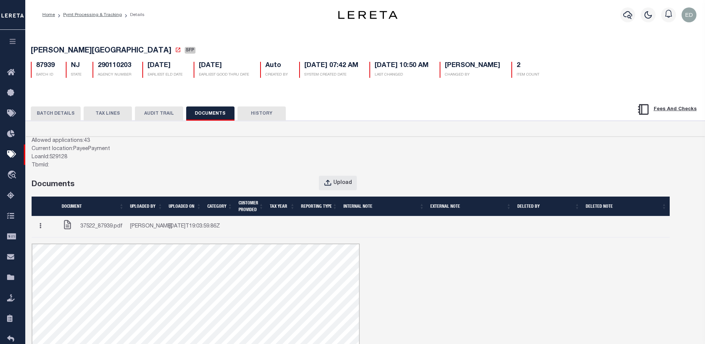
click at [41, 228] on icon "button" at bounding box center [40, 226] width 2 height 6
click at [55, 245] on link "Edit Note" at bounding box center [55, 240] width 41 height 12
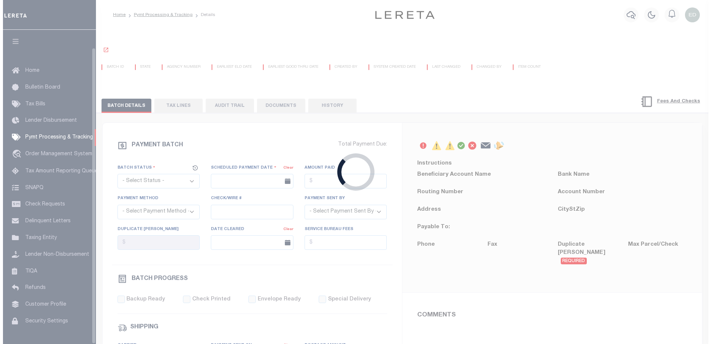
scroll to position [19, 0]
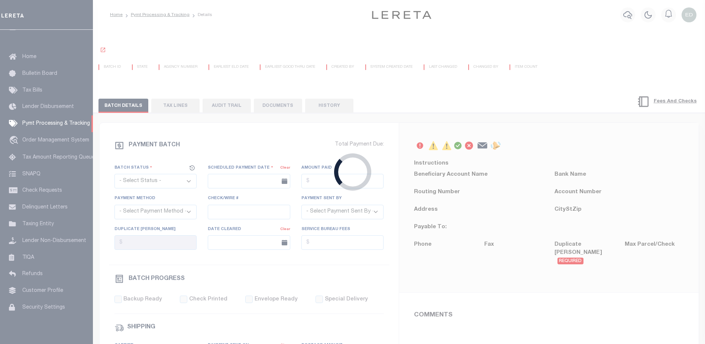
select select "SFP"
type input "[DATE]"
type input "36 - no wire option"
type input "[PERSON_NAME]"
radio input "true"
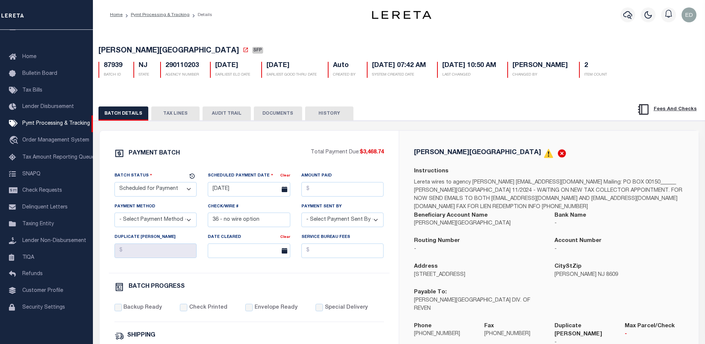
click at [180, 114] on button "TAX LINES" at bounding box center [175, 113] width 48 height 14
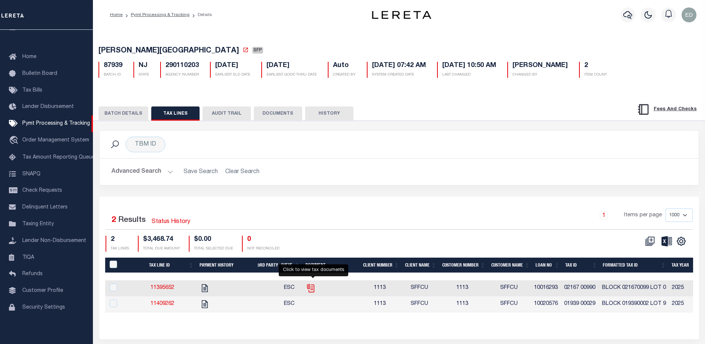
click at [315, 289] on icon "" at bounding box center [311, 288] width 10 height 10
checkbox input "true"
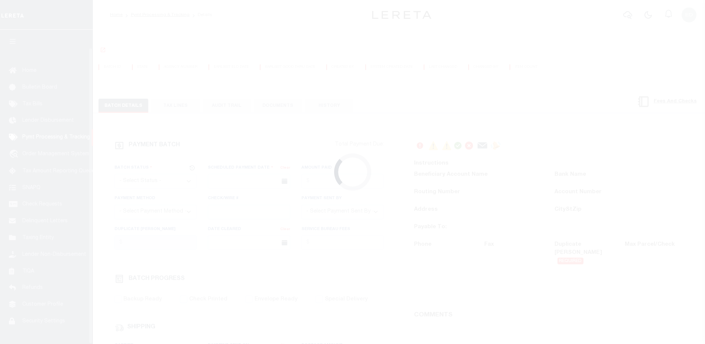
select select "SFP"
type input "[DATE]"
type input "36 - no wire option"
type input "[PERSON_NAME]"
radio input "true"
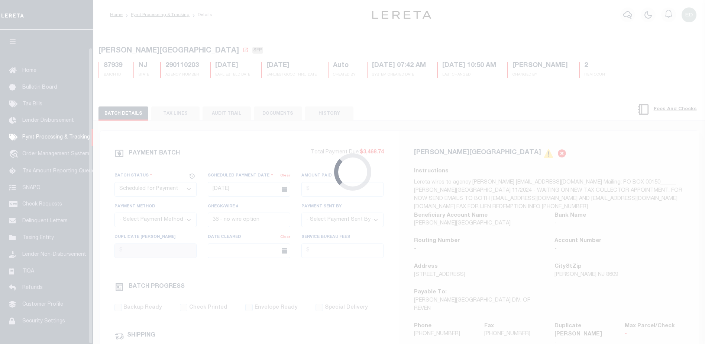
scroll to position [19, 0]
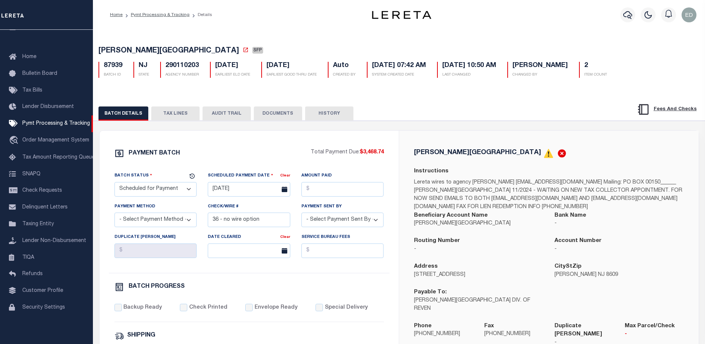
click at [175, 113] on button "TAX LINES" at bounding box center [175, 113] width 48 height 14
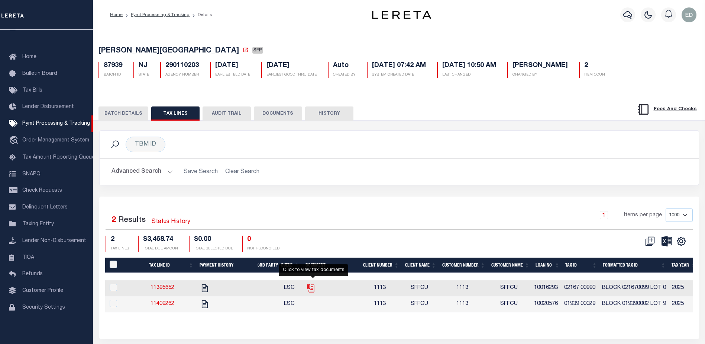
click at [315, 288] on icon "" at bounding box center [311, 288] width 10 height 10
checkbox input "true"
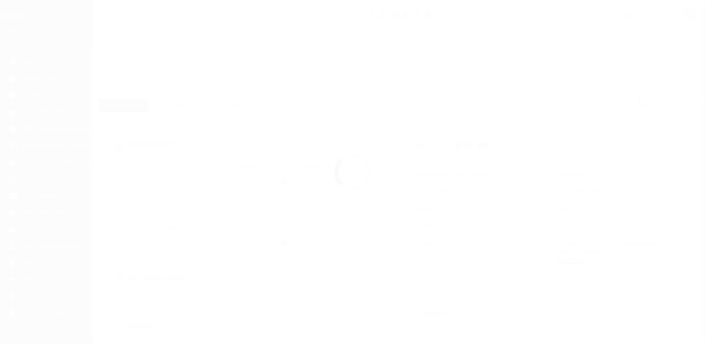
select select "SFP"
type input "[DATE]"
type input "36 - no wire option"
type input "[PERSON_NAME]"
radio input "true"
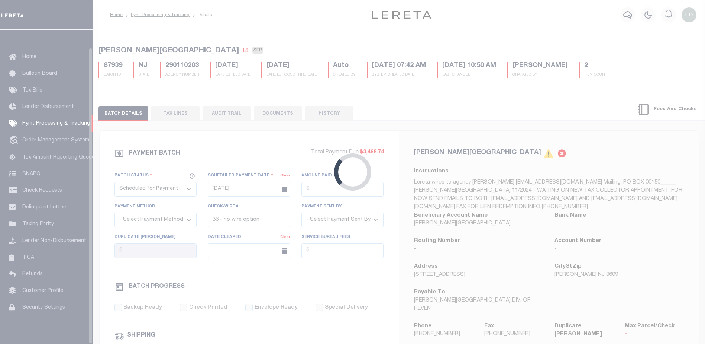
scroll to position [19, 0]
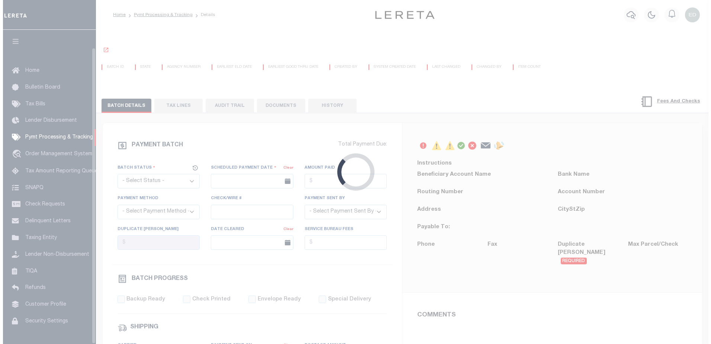
scroll to position [19, 0]
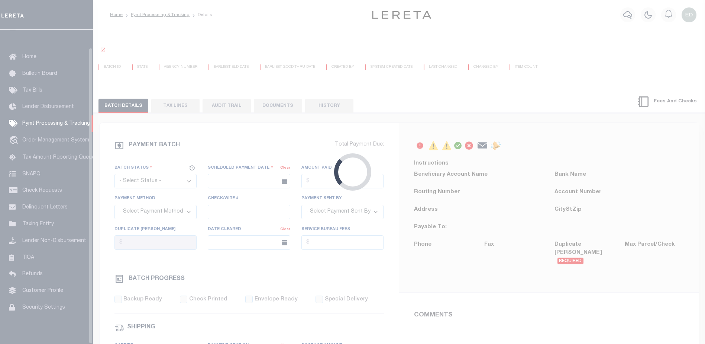
select select "SFP"
type input "[DATE]"
type input "36 - no wire option"
type input "[PERSON_NAME]"
radio input "true"
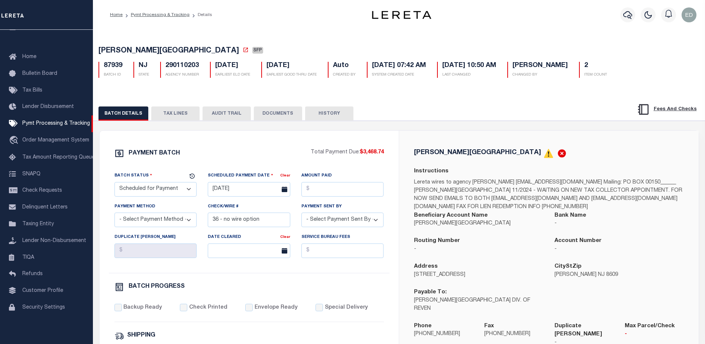
click at [172, 116] on button "TAX LINES" at bounding box center [175, 113] width 48 height 14
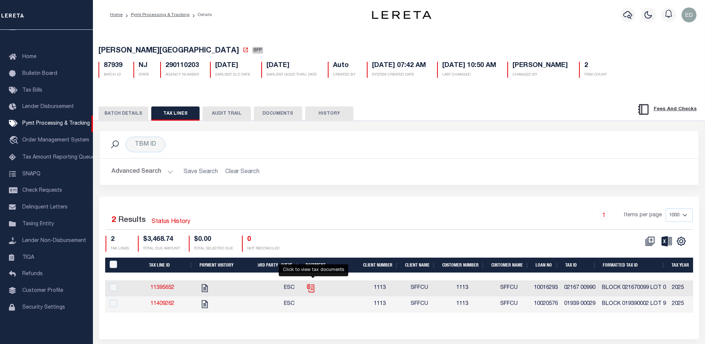
click at [313, 288] on icon "" at bounding box center [310, 286] width 6 height 6
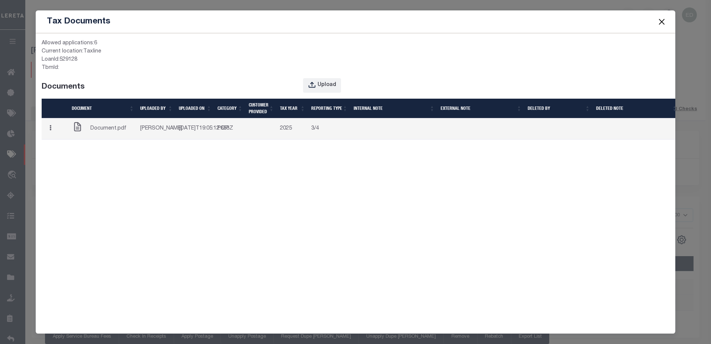
click at [54, 131] on button "button" at bounding box center [51, 129] width 12 height 14
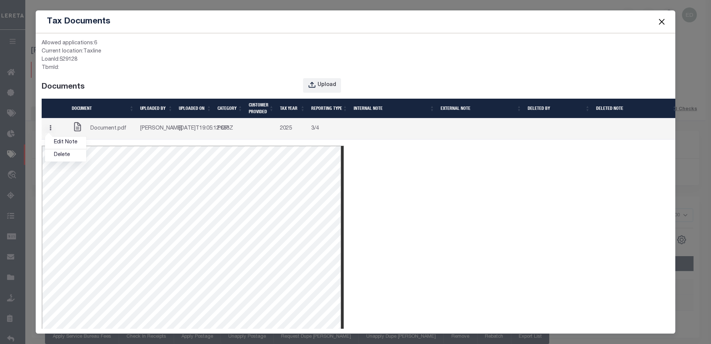
scroll to position [0, 0]
click at [67, 148] on link "Edit Note" at bounding box center [65, 142] width 41 height 12
click at [659, 22] on button "Close" at bounding box center [662, 22] width 10 height 10
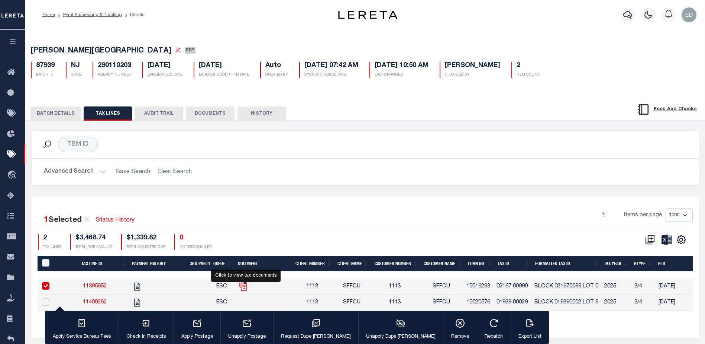
click at [246, 286] on icon "" at bounding box center [243, 286] width 10 height 10
checkbox input "false"
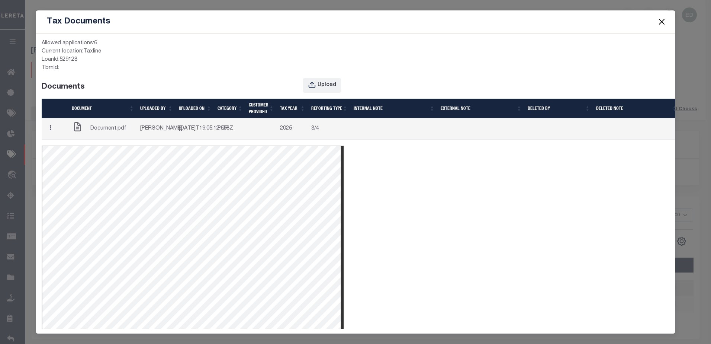
click at [55, 136] on button "button" at bounding box center [51, 129] width 12 height 14
click at [65, 149] on link "Edit Note" at bounding box center [65, 142] width 41 height 12
